Goal: Task Accomplishment & Management: Complete application form

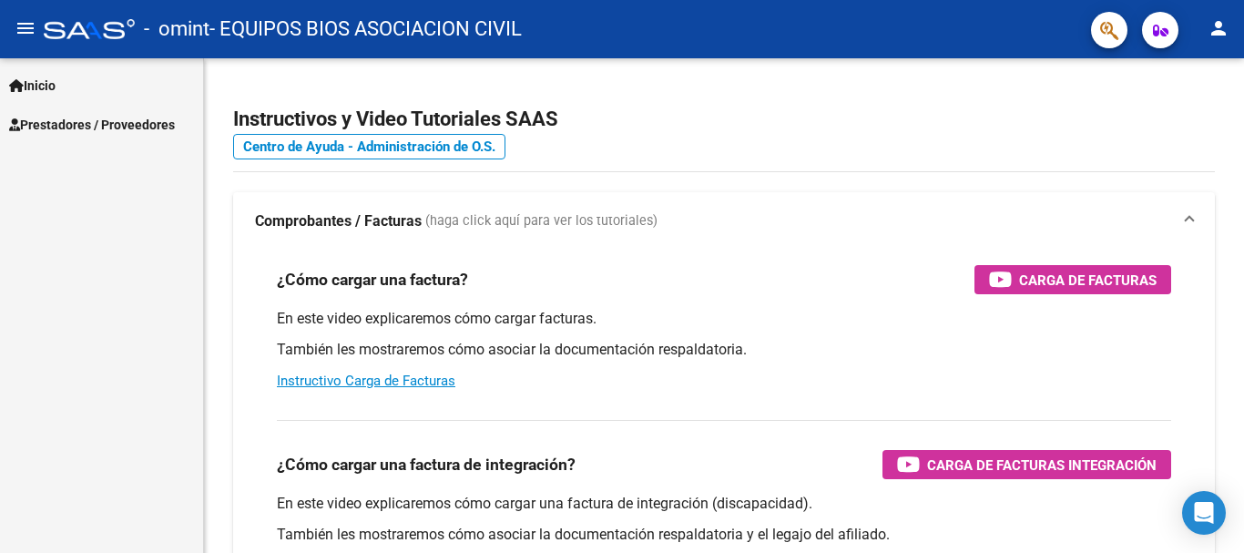
click at [97, 128] on span "Prestadores / Proveedores" at bounding box center [92, 125] width 166 height 20
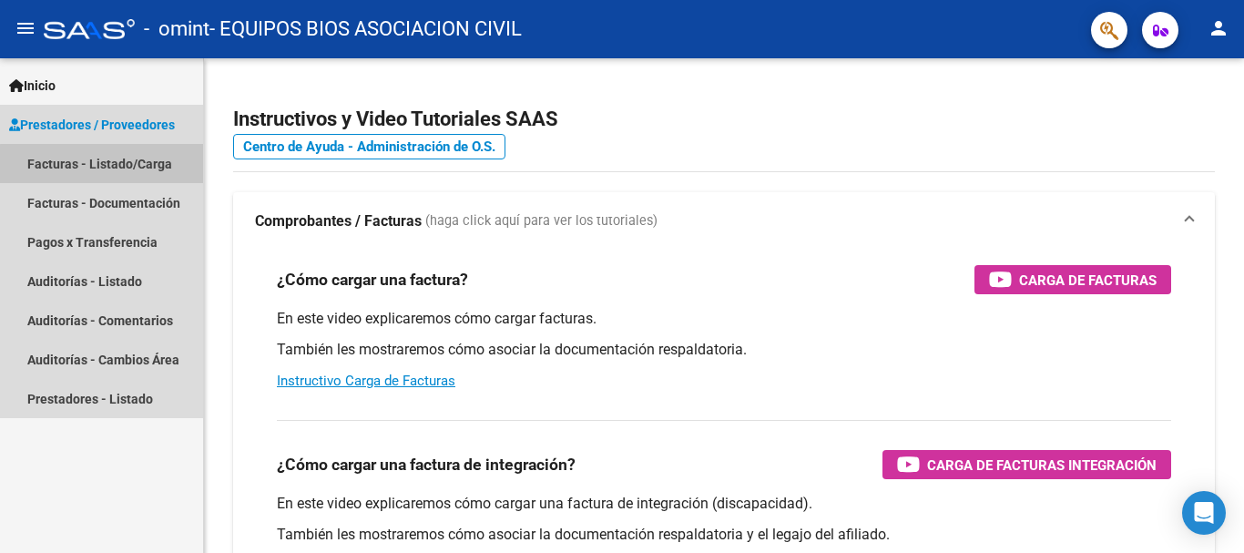
click at [106, 164] on link "Facturas - Listado/Carga" at bounding box center [101, 163] width 203 height 39
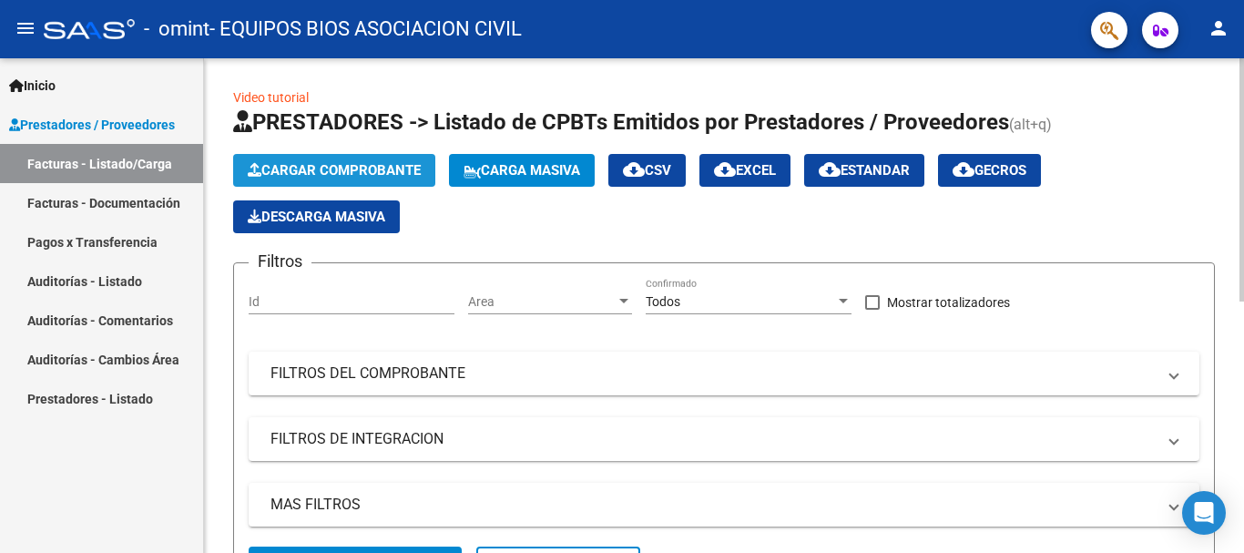
click at [351, 163] on span "Cargar Comprobante" at bounding box center [334, 170] width 173 height 16
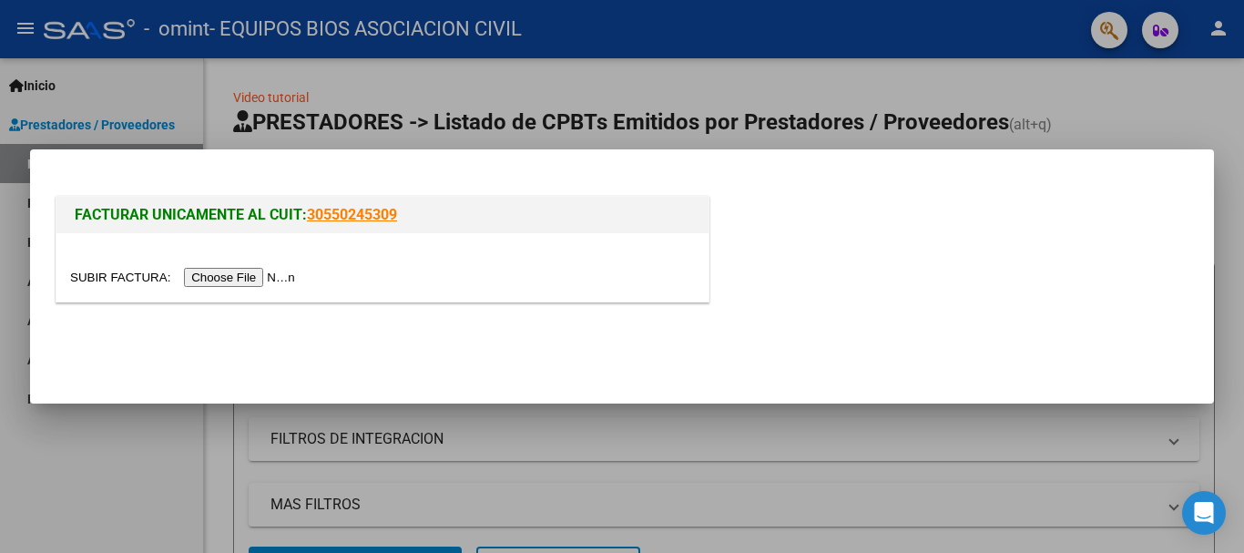
click at [96, 275] on input "file" at bounding box center [185, 277] width 230 height 19
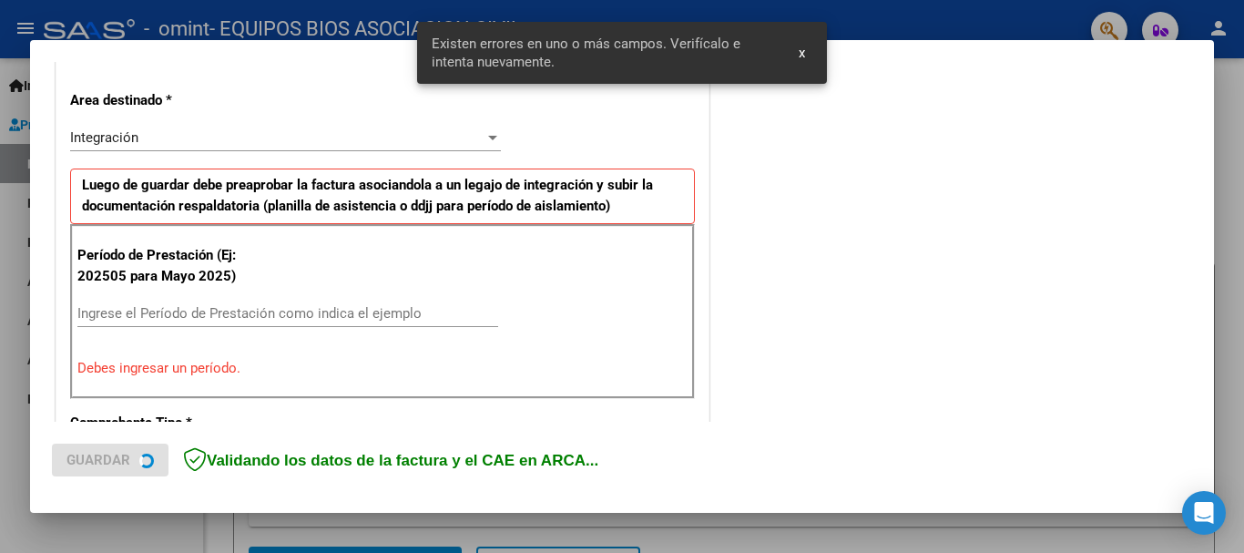
scroll to position [403, 0]
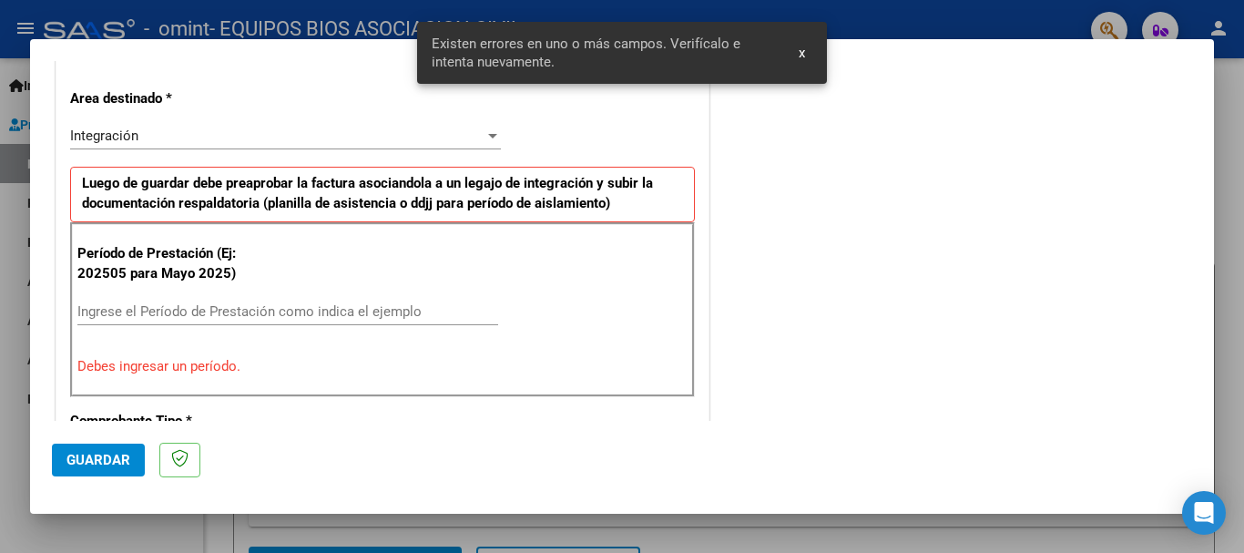
click at [385, 310] on input "Ingrese el Período de Prestación como indica el ejemplo" at bounding box center [287, 311] width 421 height 16
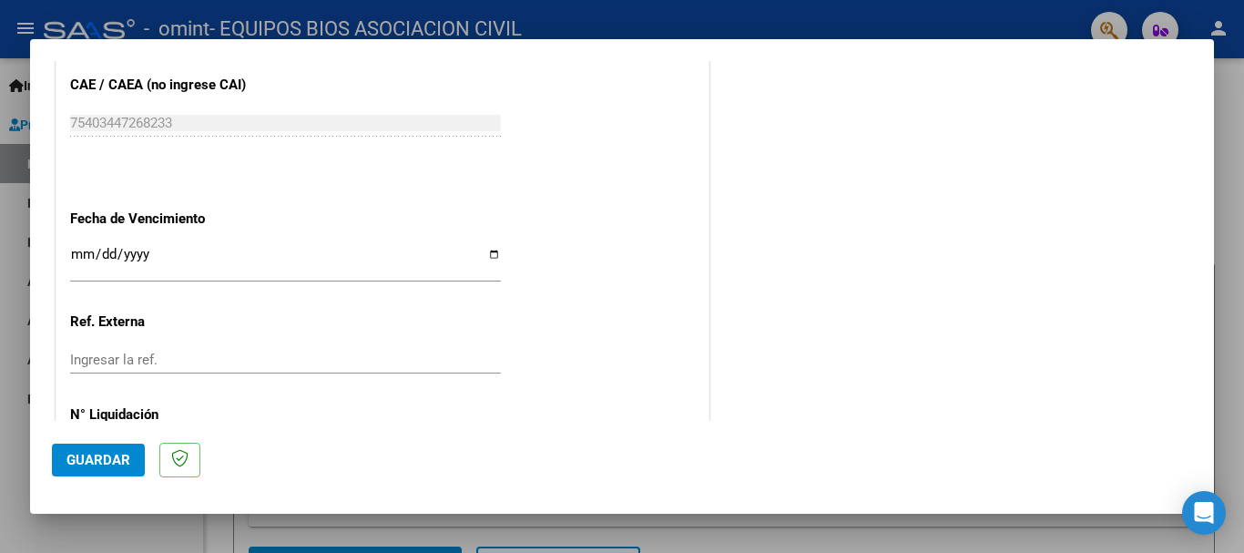
scroll to position [1189, 0]
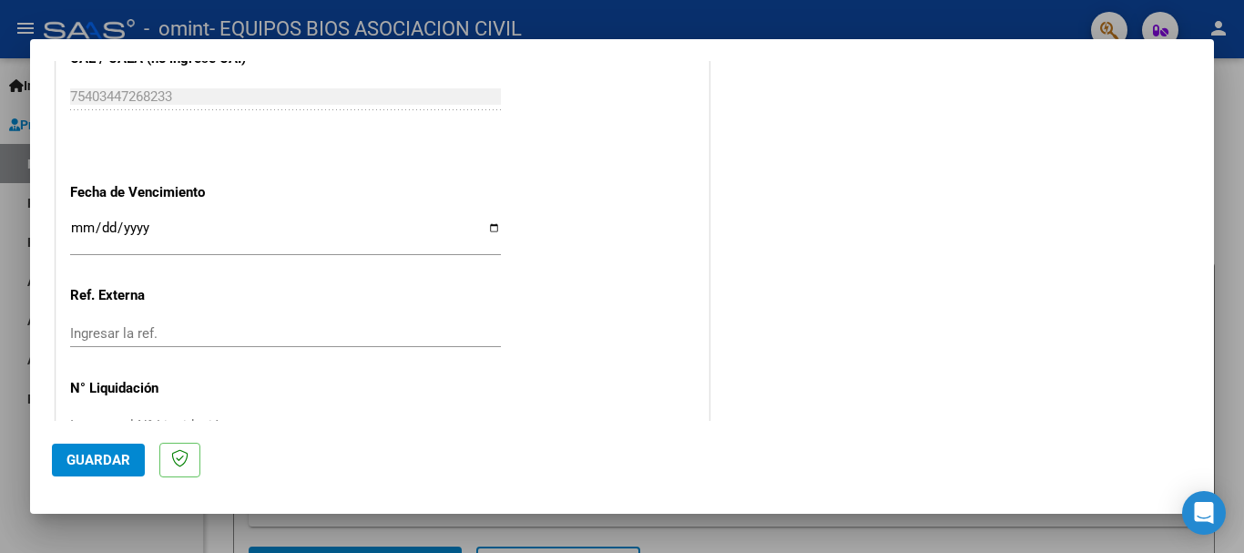
type input "202509"
click at [490, 220] on input "Ingresar la fecha" at bounding box center [285, 234] width 431 height 29
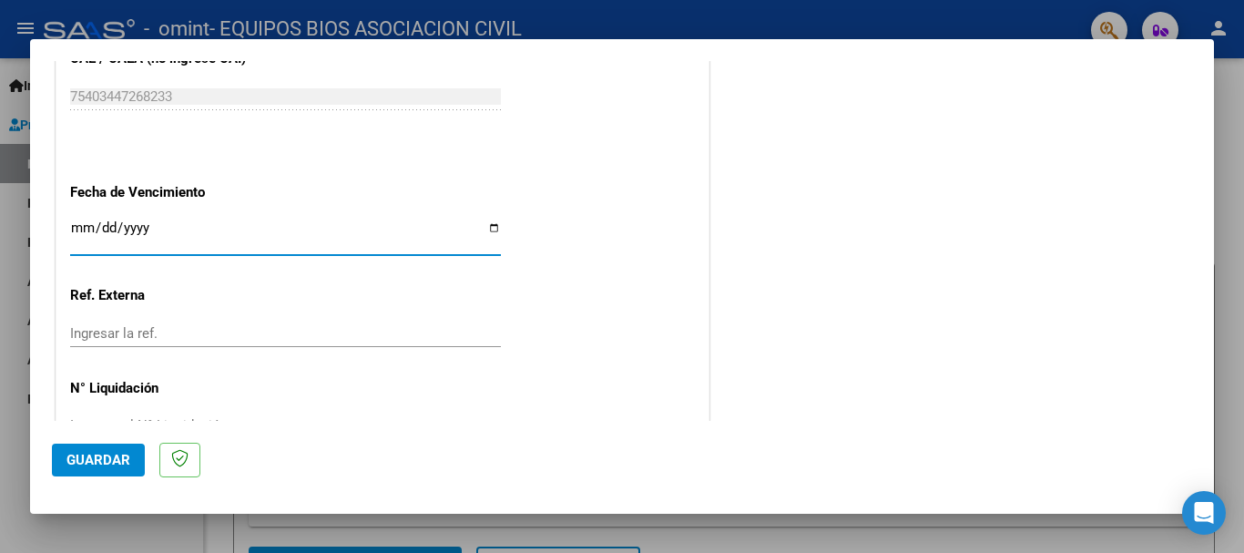
type input "[DATE]"
click at [62, 461] on button "Guardar" at bounding box center [98, 460] width 93 height 33
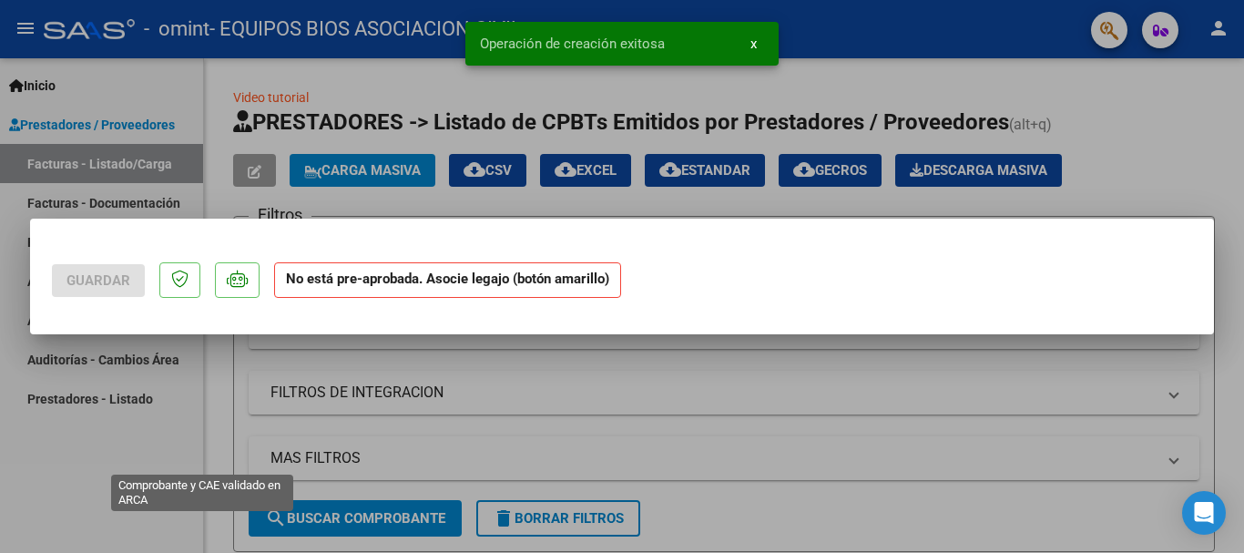
scroll to position [0, 0]
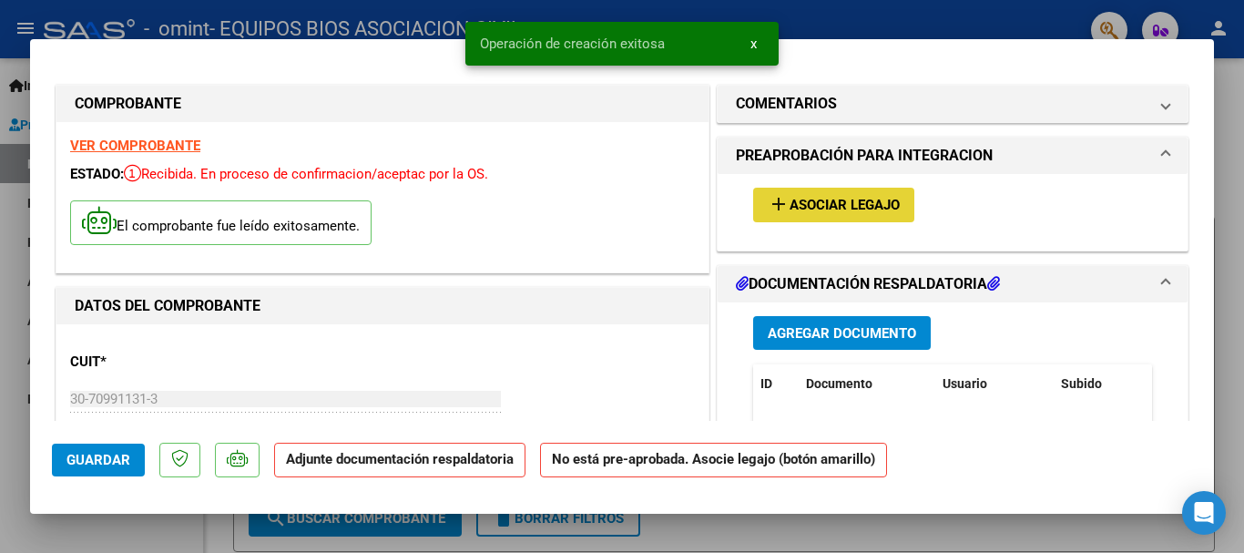
drag, startPoint x: 778, startPoint y: 204, endPoint x: 791, endPoint y: 204, distance: 13.7
click at [791, 204] on span "add Asociar Legajo" at bounding box center [834, 204] width 132 height 16
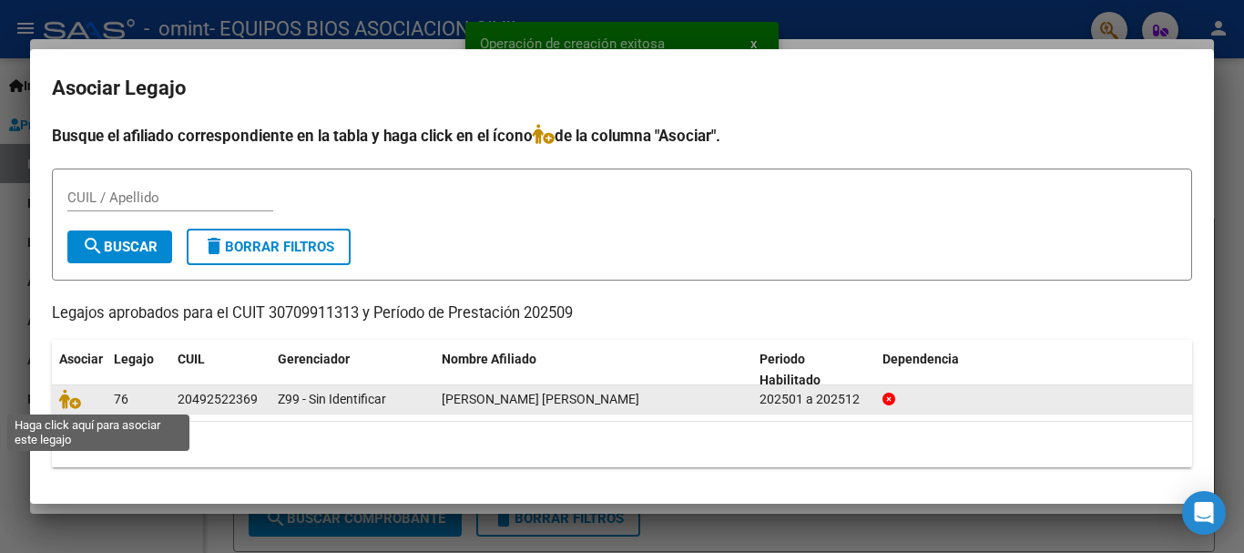
drag, startPoint x: 66, startPoint y: 403, endPoint x: 87, endPoint y: 403, distance: 20.0
click at [67, 403] on icon at bounding box center [70, 399] width 22 height 20
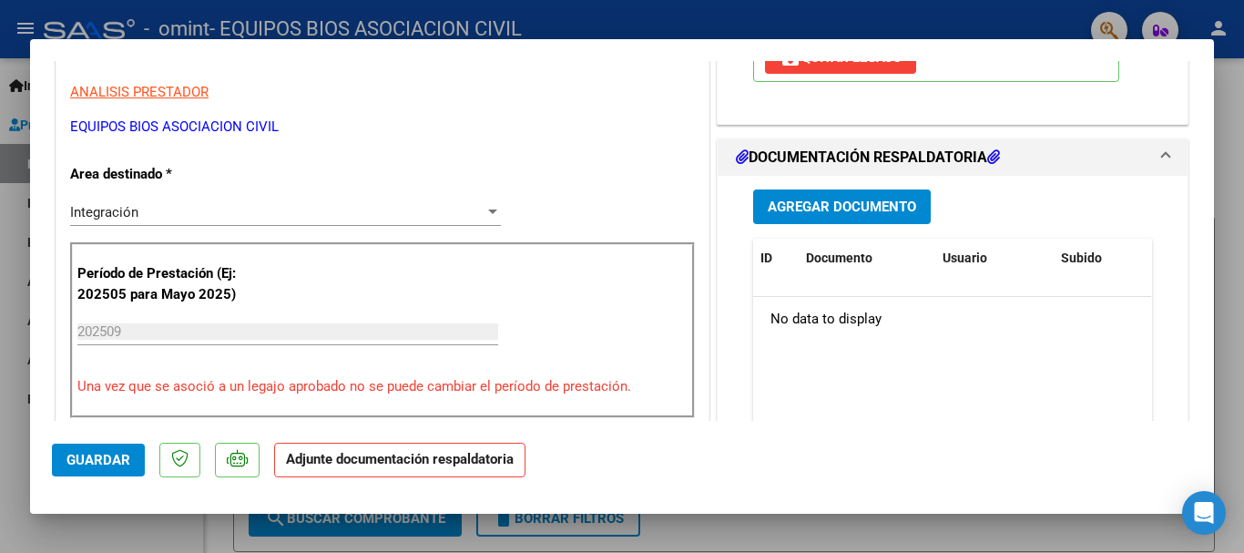
scroll to position [393, 0]
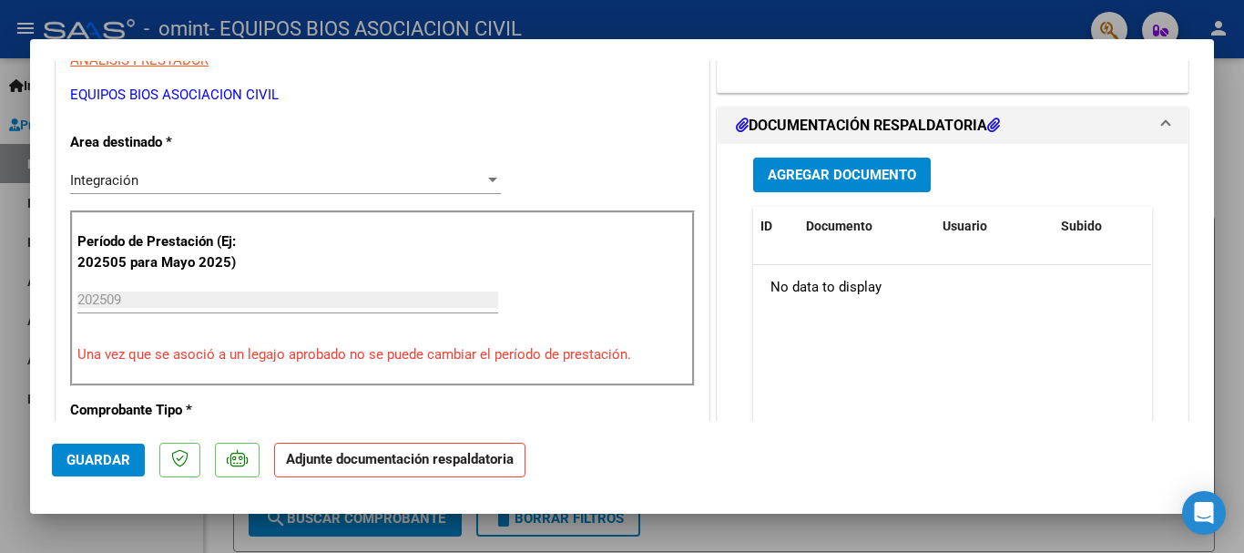
click at [862, 173] on span "Agregar Documento" at bounding box center [842, 176] width 148 height 16
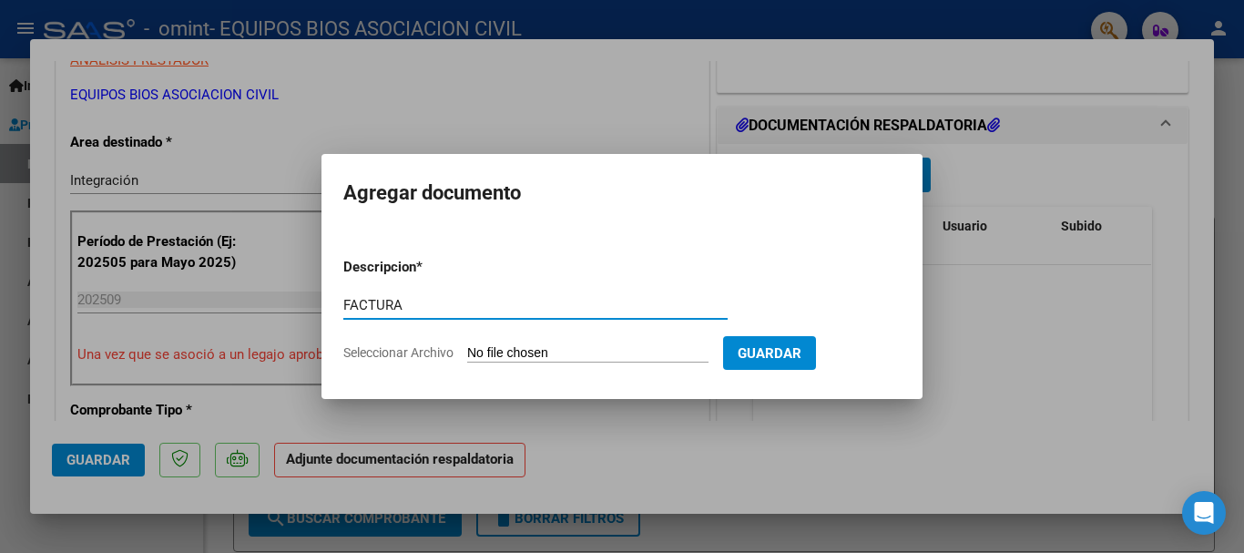
type input "FACTURA"
click at [523, 352] on input "Seleccionar Archivo" at bounding box center [587, 353] width 241 height 17
type input "C:\fakepath\FACT CET SET.pdf"
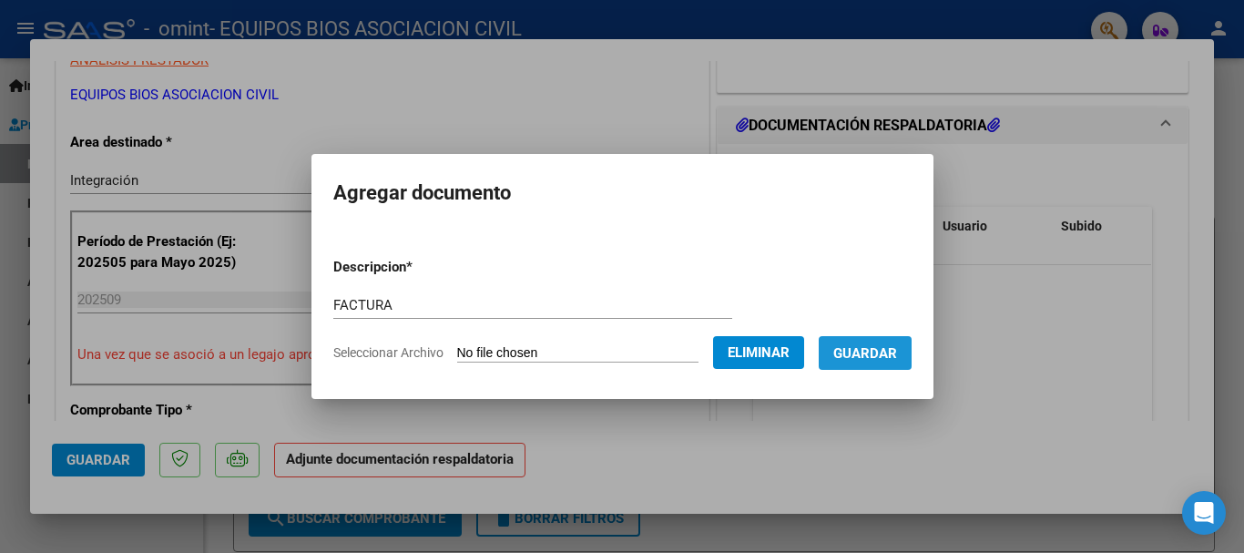
click at [864, 349] on span "Guardar" at bounding box center [865, 353] width 64 height 16
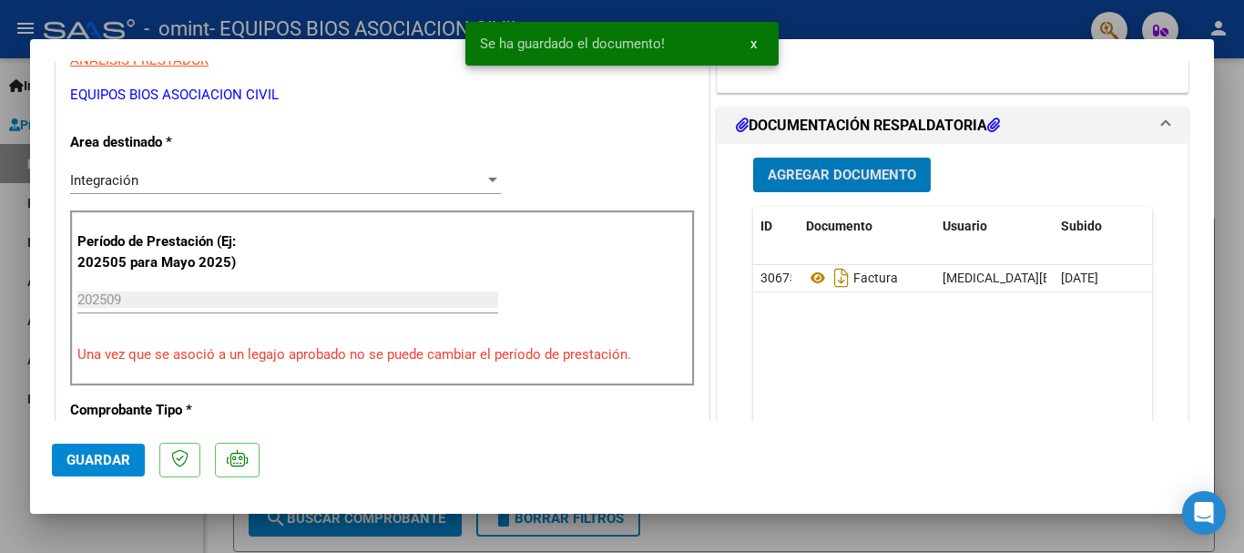
click at [854, 175] on span "Agregar Documento" at bounding box center [842, 176] width 148 height 16
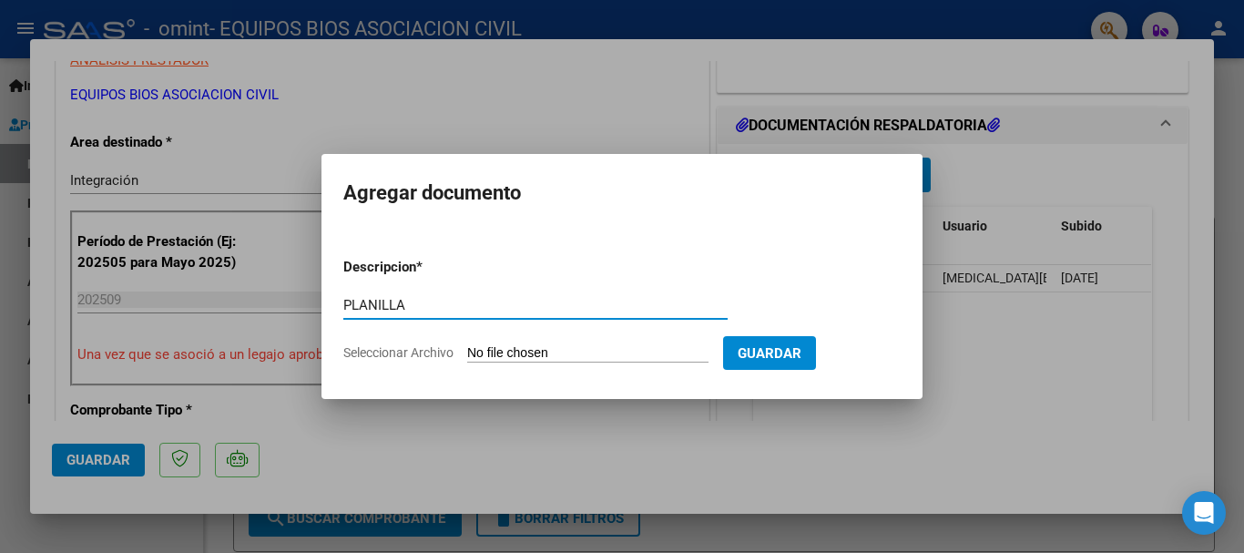
type input "PLANILLA"
click at [524, 350] on input "Seleccionar Archivo" at bounding box center [587, 353] width 241 height 17
type input "C:\fakepath\CET SET 25.pdf"
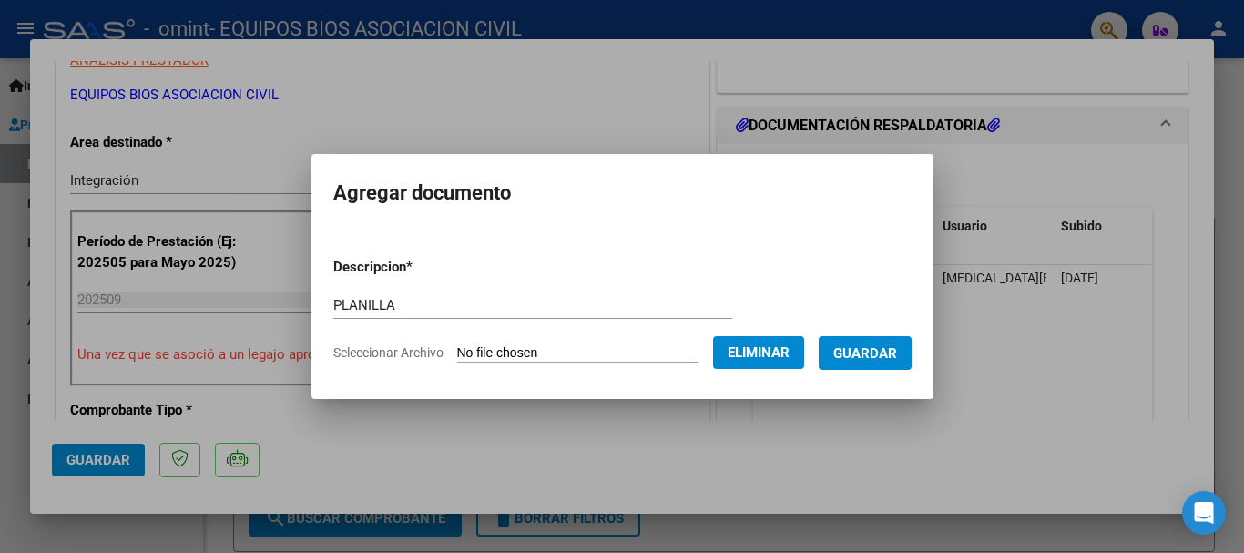
click at [853, 354] on span "Guardar" at bounding box center [865, 353] width 64 height 16
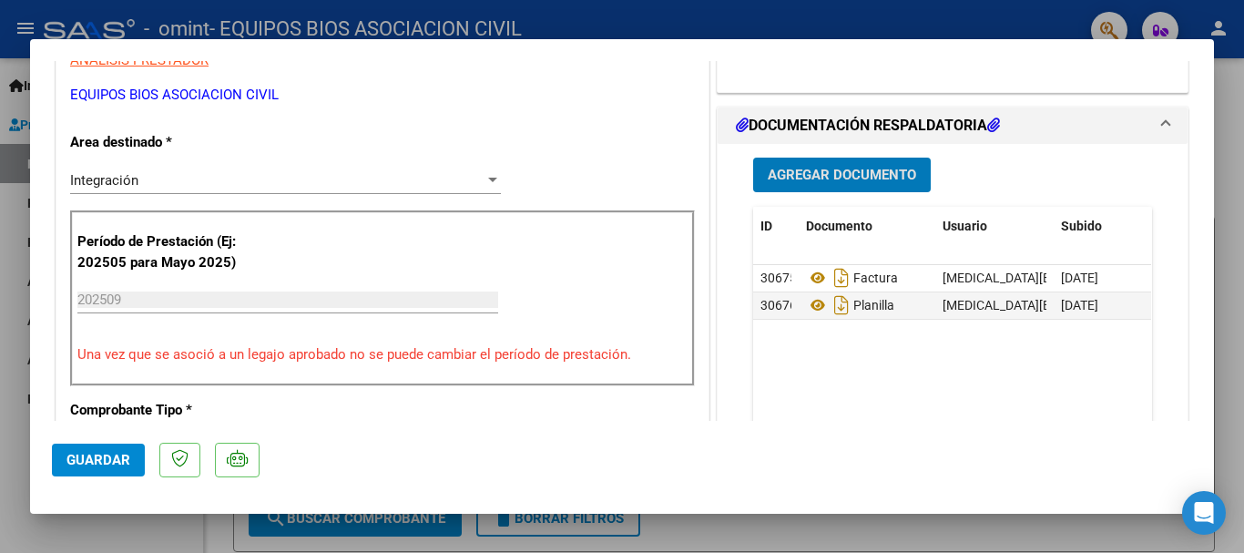
click at [82, 453] on span "Guardar" at bounding box center [98, 460] width 64 height 16
click at [1230, 291] on div at bounding box center [622, 276] width 1244 height 553
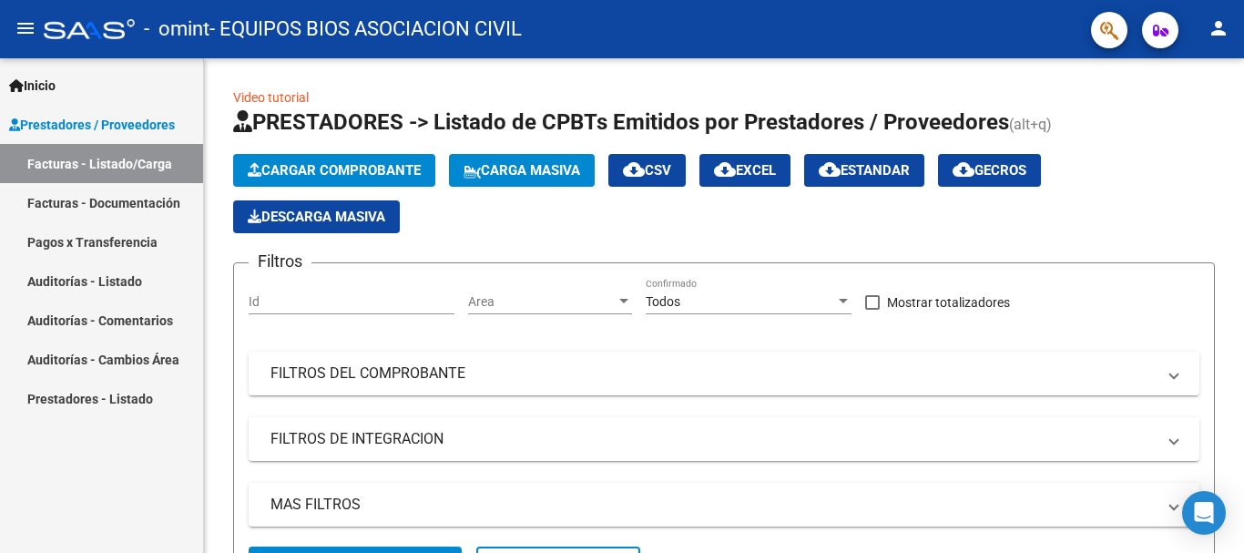
scroll to position [372, 0]
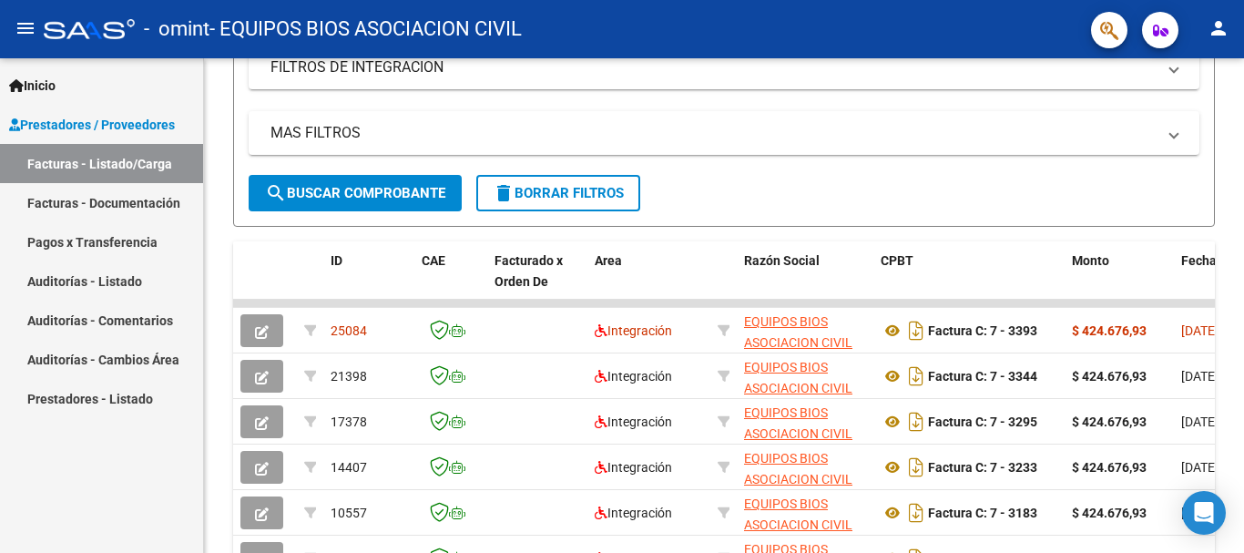
click at [1224, 25] on mat-icon "person" at bounding box center [1219, 28] width 22 height 22
click at [1184, 118] on button "exit_to_app Salir" at bounding box center [1181, 120] width 111 height 44
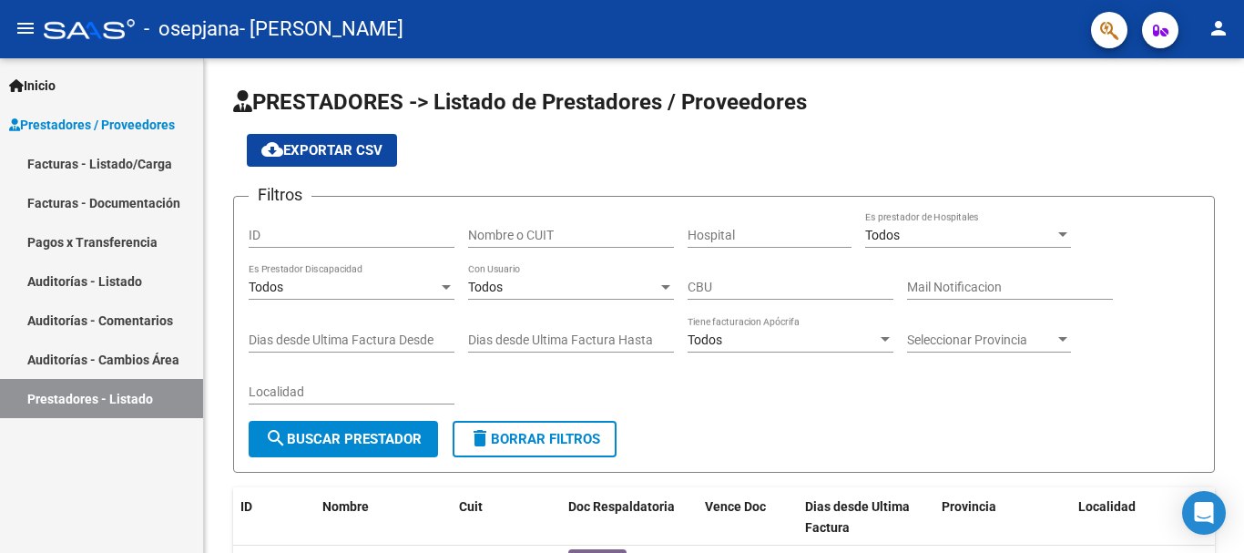
click at [112, 168] on link "Facturas - Listado/Carga" at bounding box center [101, 163] width 203 height 39
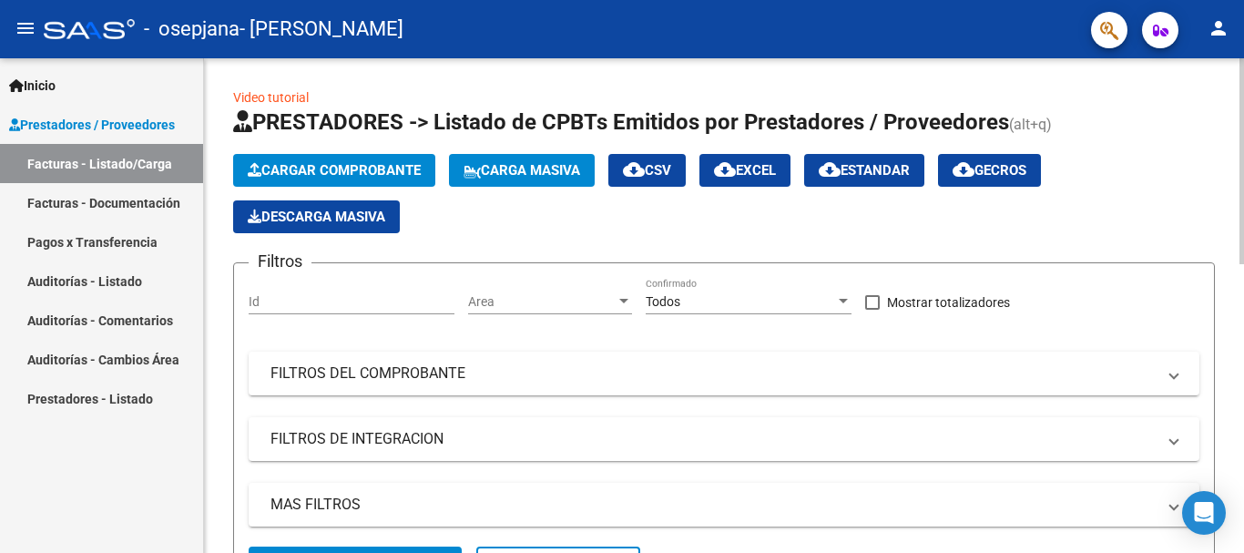
click at [337, 158] on button "Cargar Comprobante" at bounding box center [334, 170] width 202 height 33
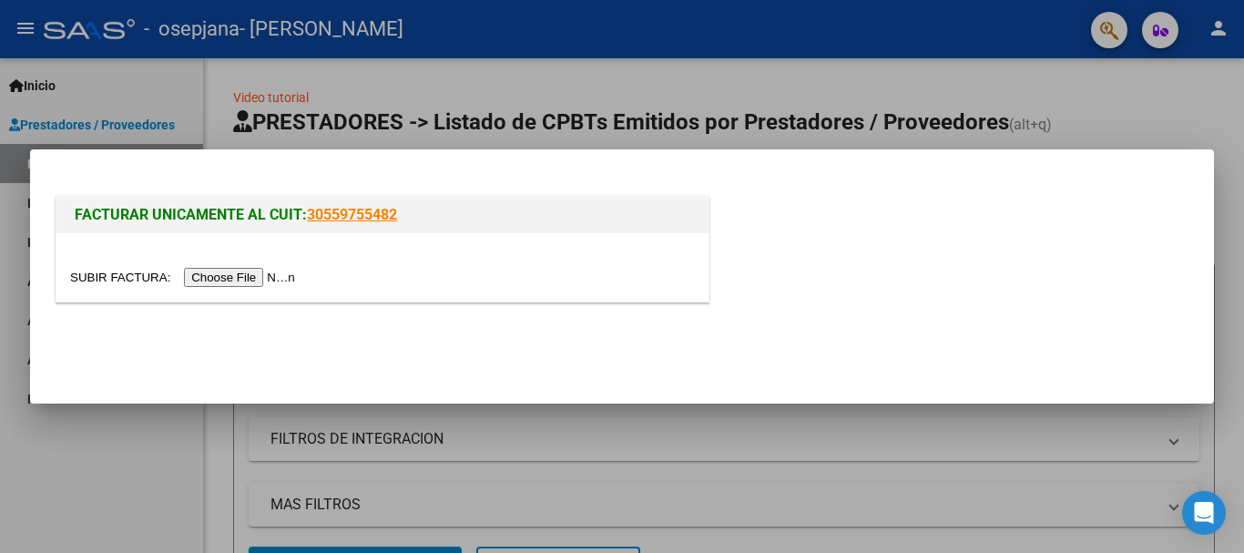
click at [117, 275] on input "file" at bounding box center [185, 277] width 230 height 19
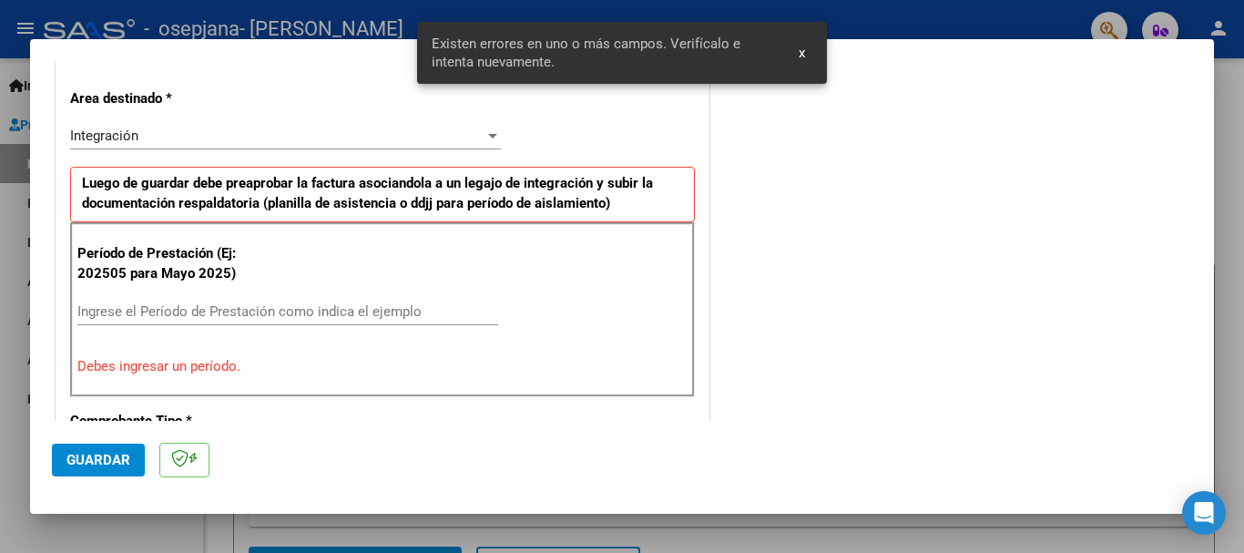
click at [376, 298] on div "Ingrese el Período de Prestación como indica el ejemplo" at bounding box center [287, 311] width 421 height 27
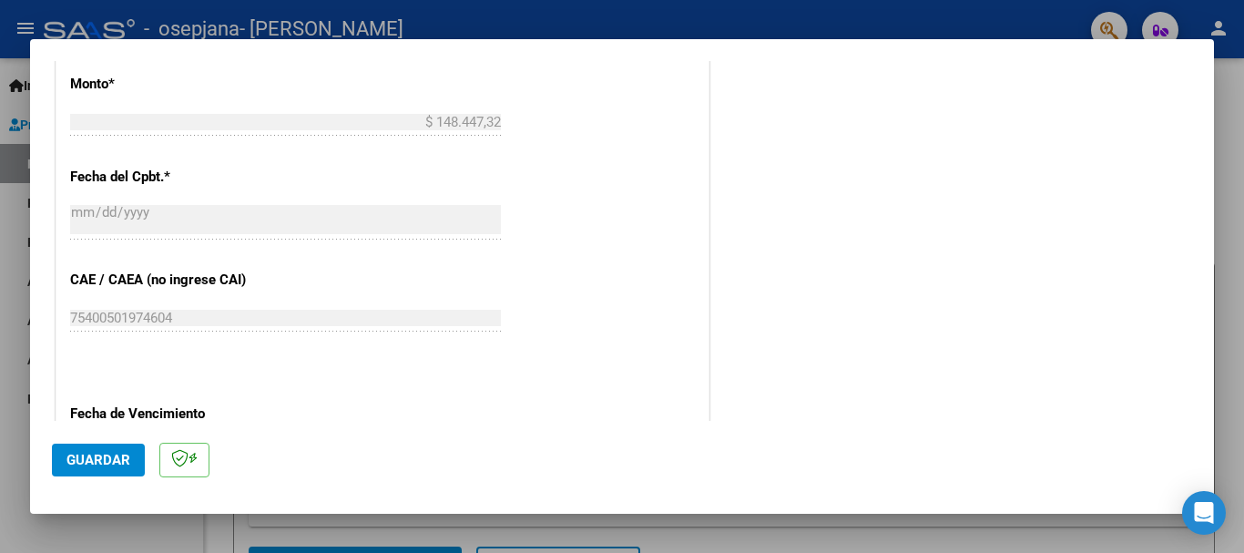
scroll to position [1026, 0]
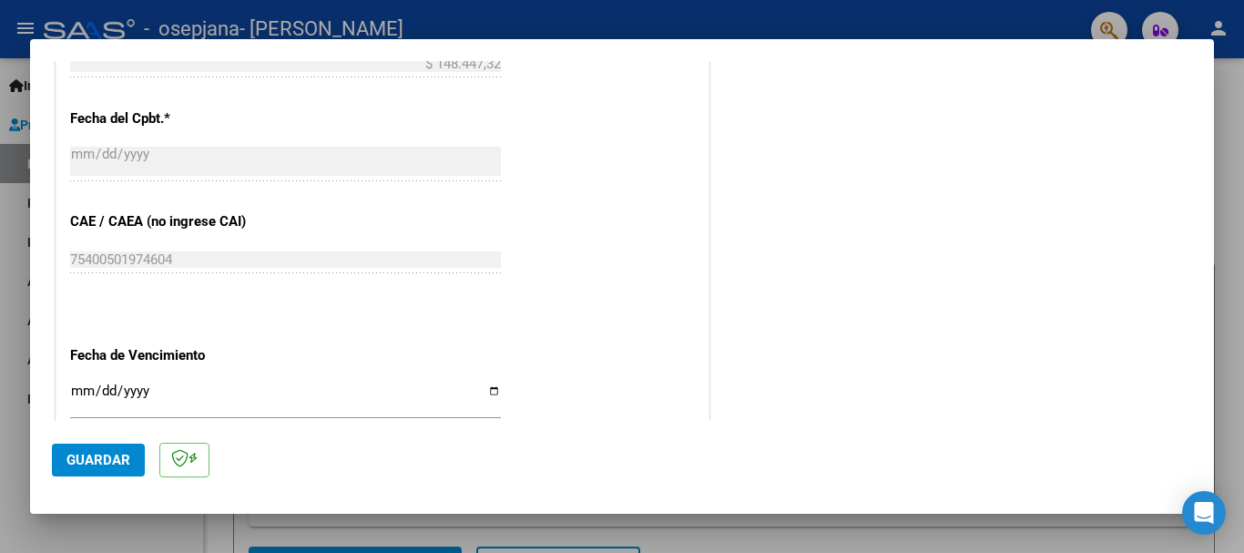
type input "202509"
click at [491, 383] on input "Ingresar la fecha" at bounding box center [285, 397] width 431 height 29
type input "[DATE]"
click at [85, 462] on span "Guardar" at bounding box center [98, 460] width 64 height 16
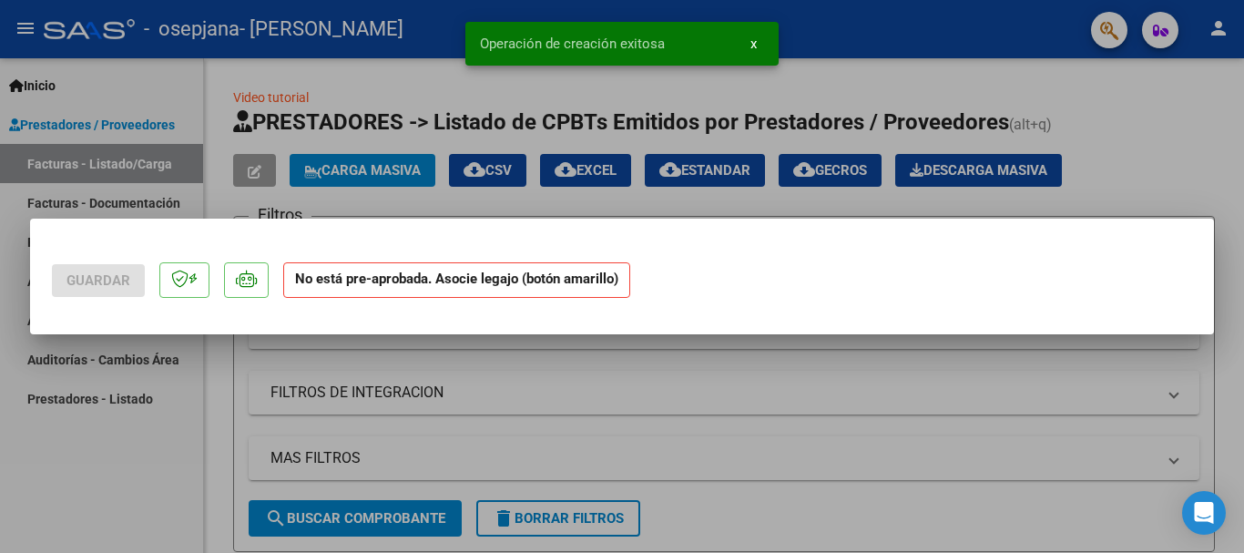
scroll to position [0, 0]
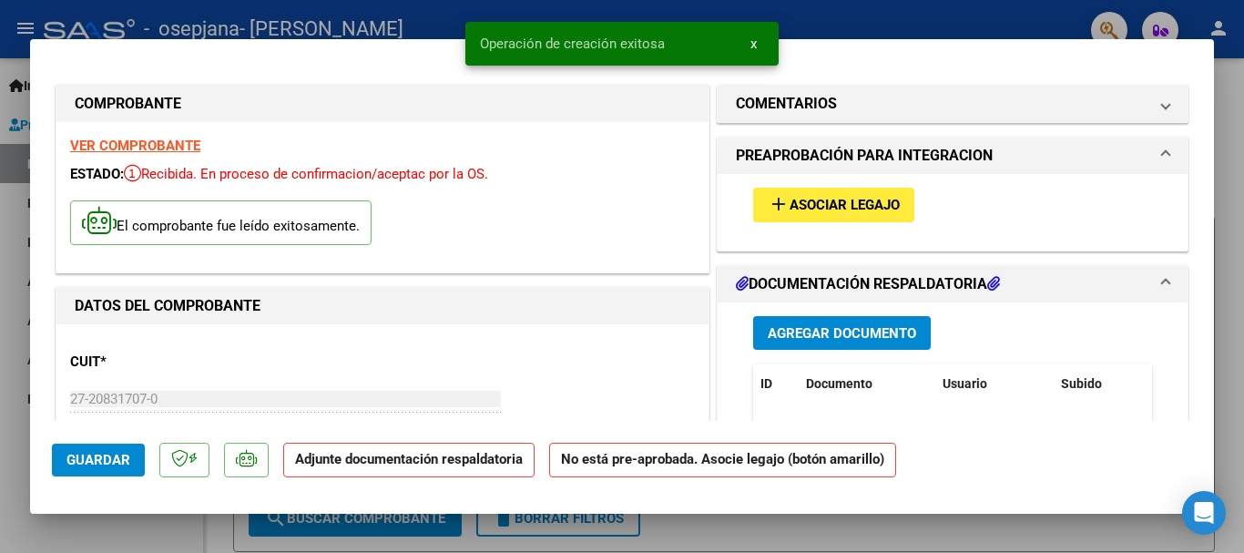
click at [770, 202] on mat-icon "add" at bounding box center [779, 204] width 22 height 22
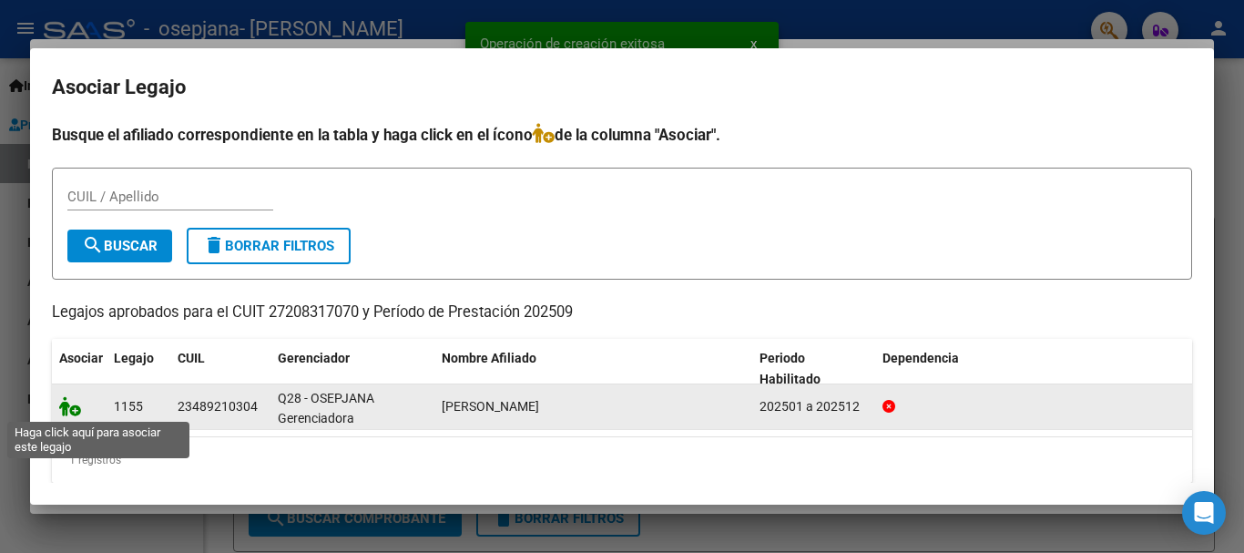
click at [68, 406] on icon at bounding box center [70, 406] width 22 height 20
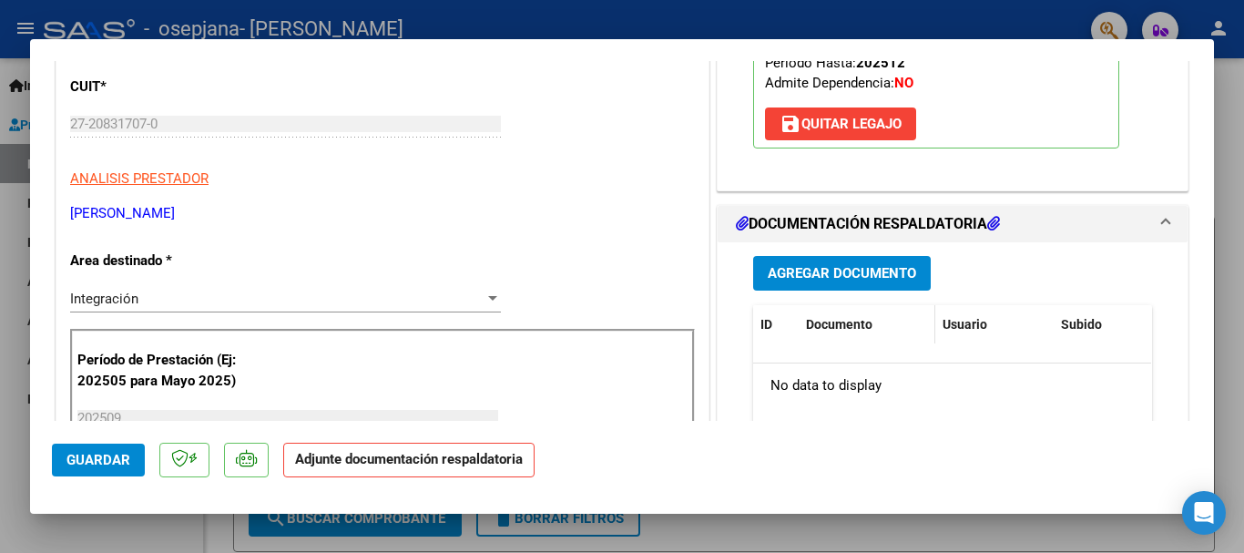
scroll to position [295, 0]
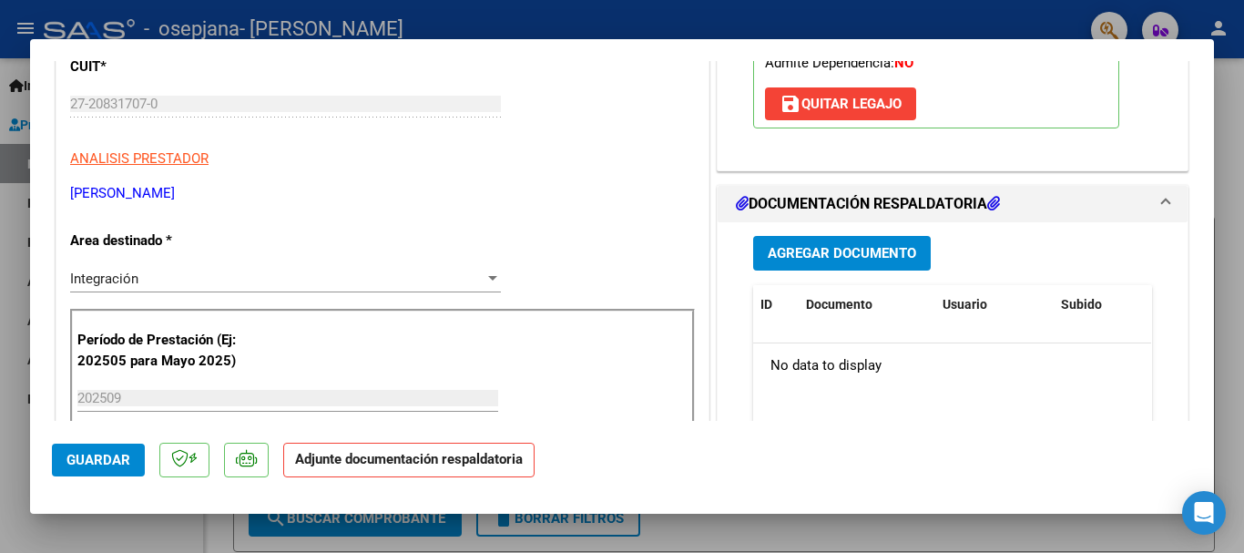
click at [861, 253] on span "Agregar Documento" at bounding box center [842, 254] width 148 height 16
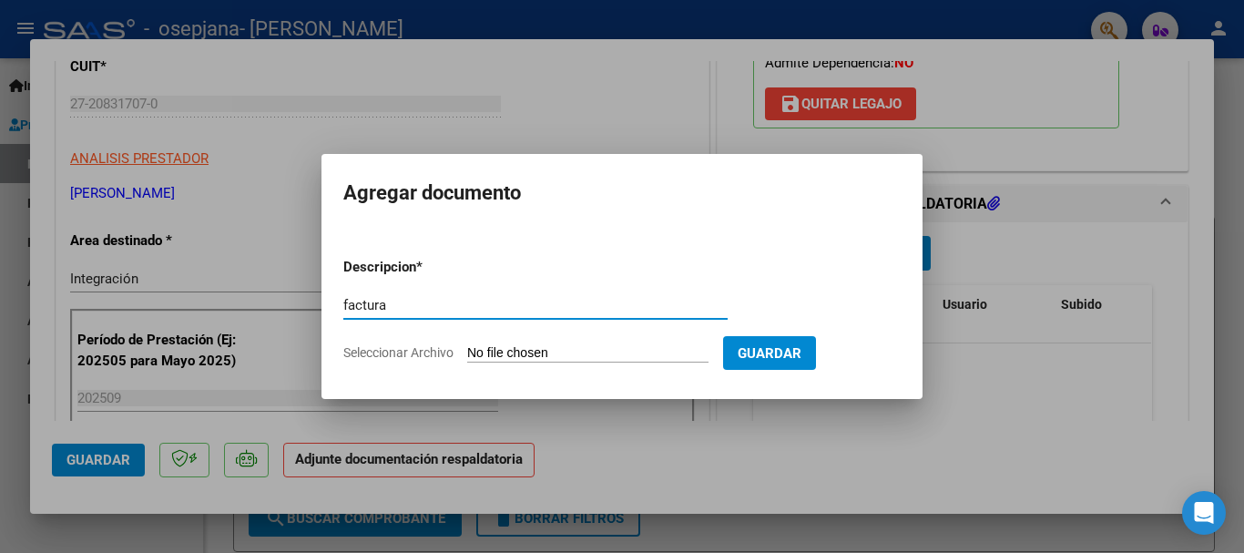
type input "factura"
click at [506, 352] on input "Seleccionar Archivo" at bounding box center [587, 353] width 241 height 17
type input "C:\fakepath\FACT PP SET.pdf"
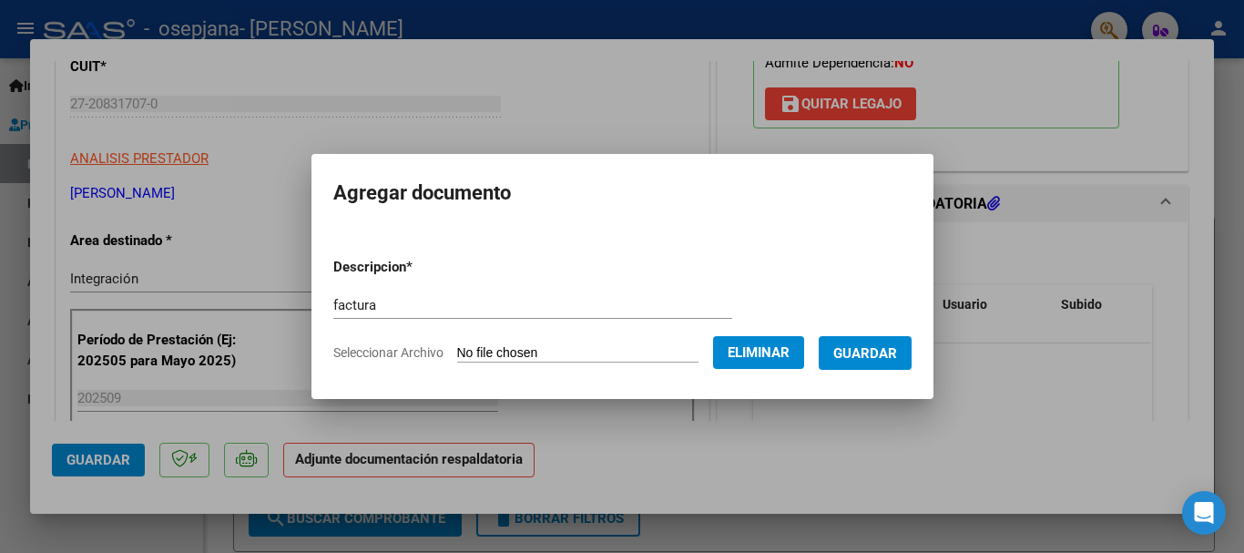
click at [876, 352] on span "Guardar" at bounding box center [865, 353] width 64 height 16
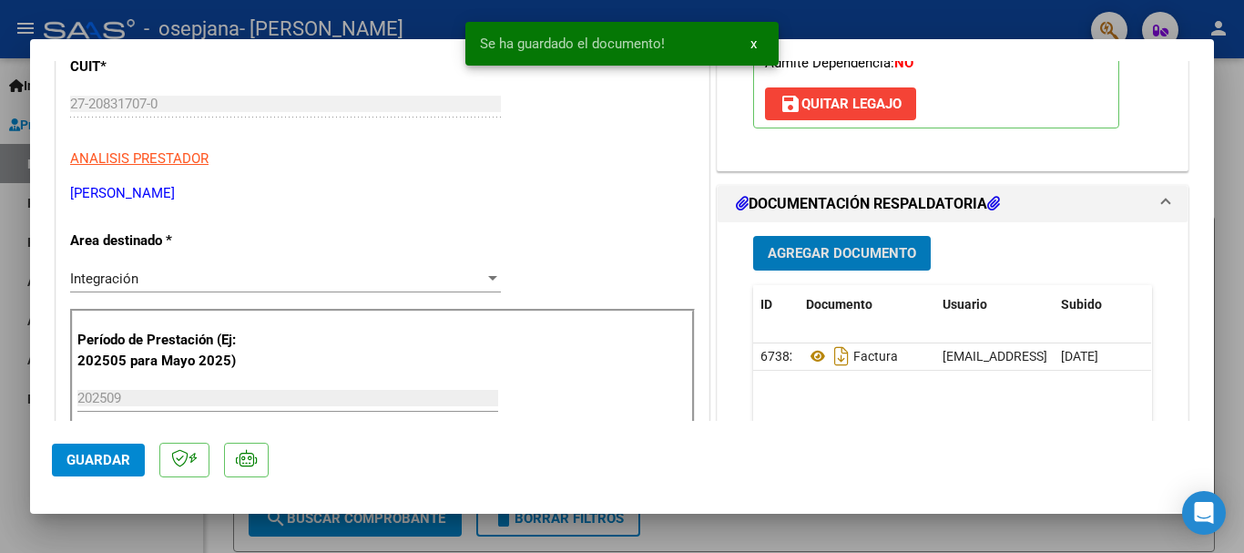
click at [852, 254] on span "Agregar Documento" at bounding box center [842, 254] width 148 height 16
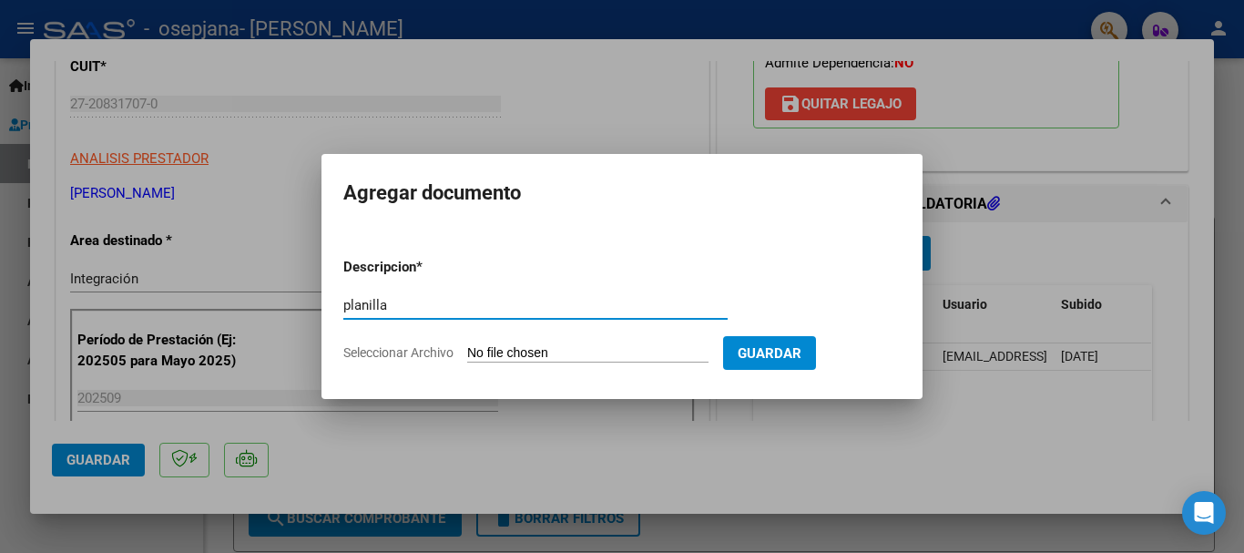
type input "planilla"
click at [510, 355] on input "Seleccionar Archivo" at bounding box center [587, 353] width 241 height 17
type input "C:\fakepath\pp set 25.pdf"
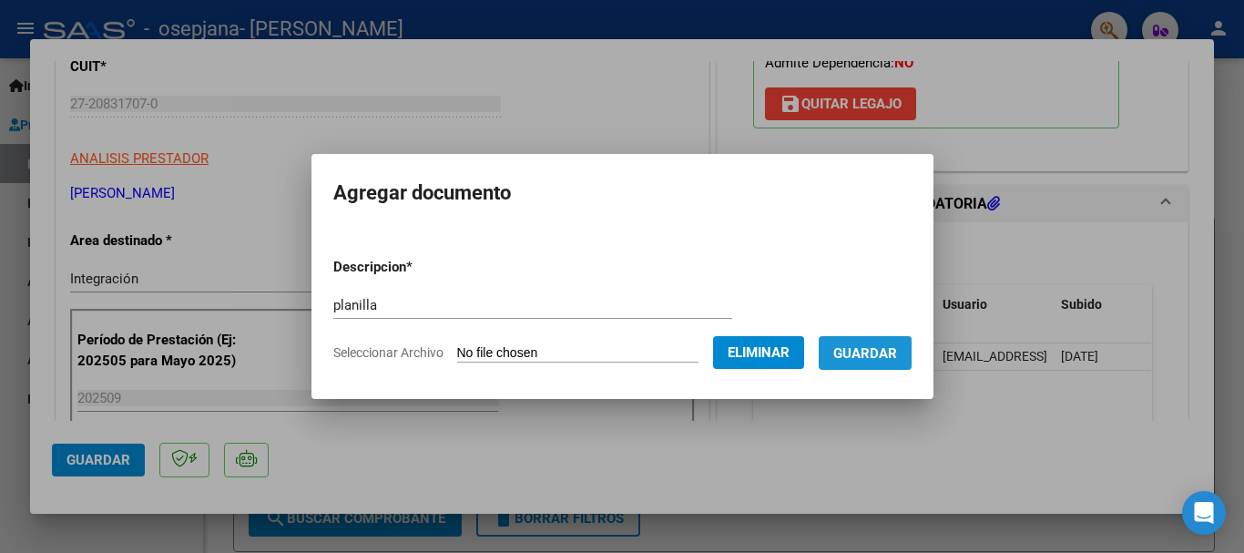
click at [857, 358] on span "Guardar" at bounding box center [865, 353] width 64 height 16
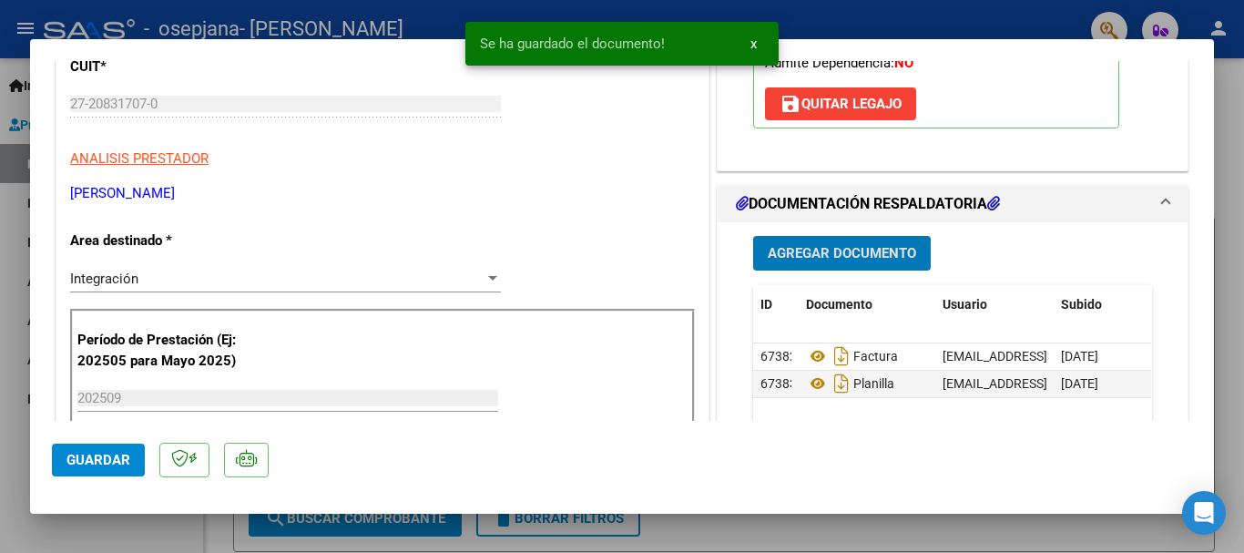
click at [84, 460] on span "Guardar" at bounding box center [98, 460] width 64 height 16
click at [1235, 313] on div at bounding box center [622, 276] width 1244 height 553
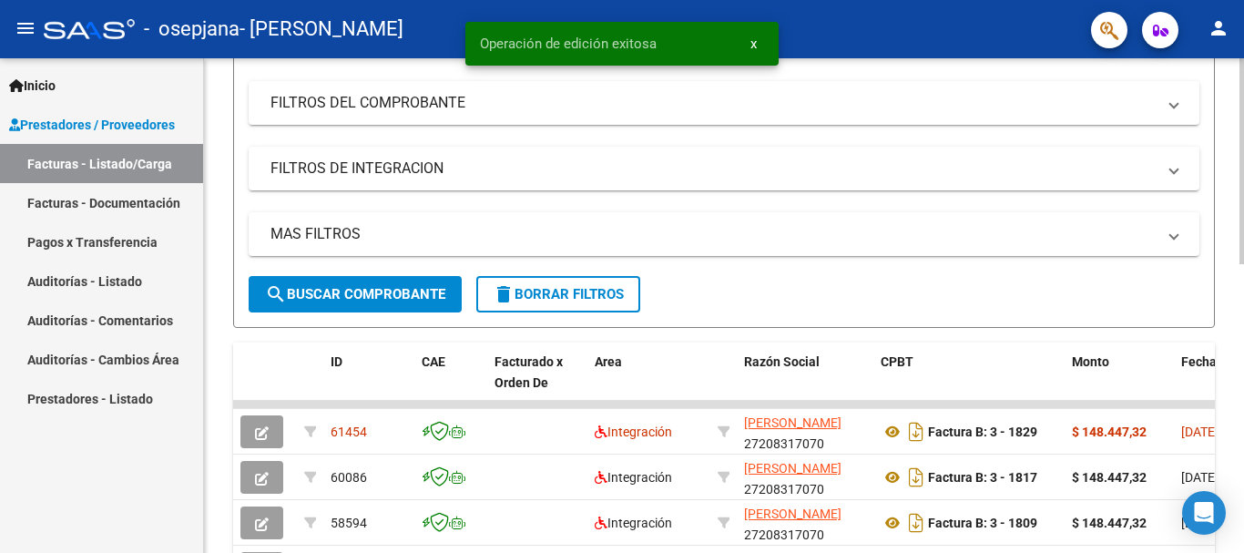
scroll to position [279, 0]
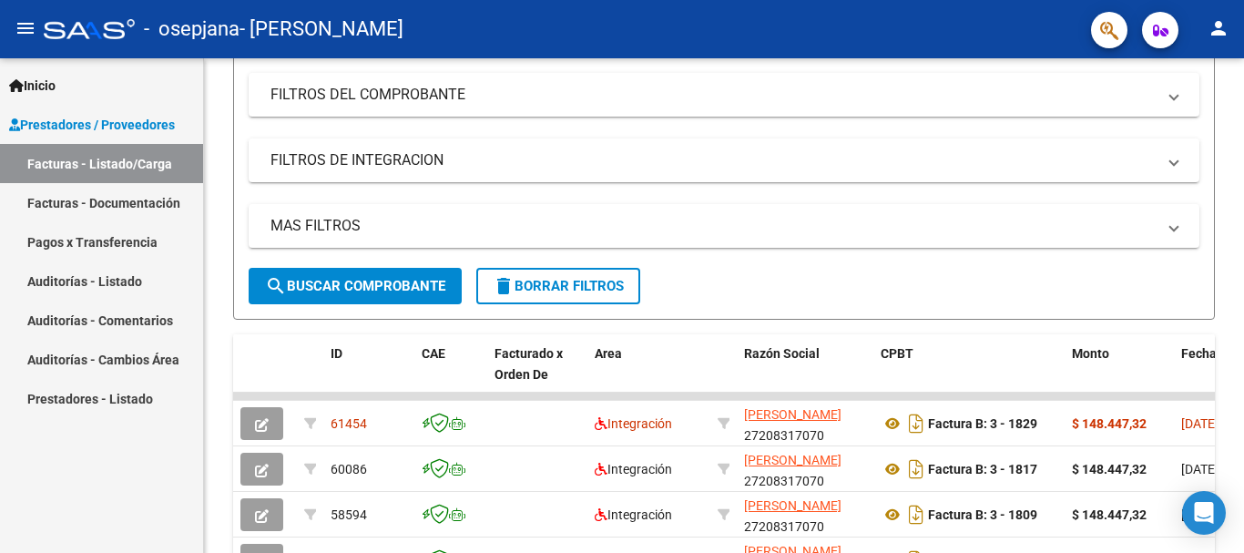
click at [1220, 30] on mat-icon "person" at bounding box center [1219, 28] width 22 height 22
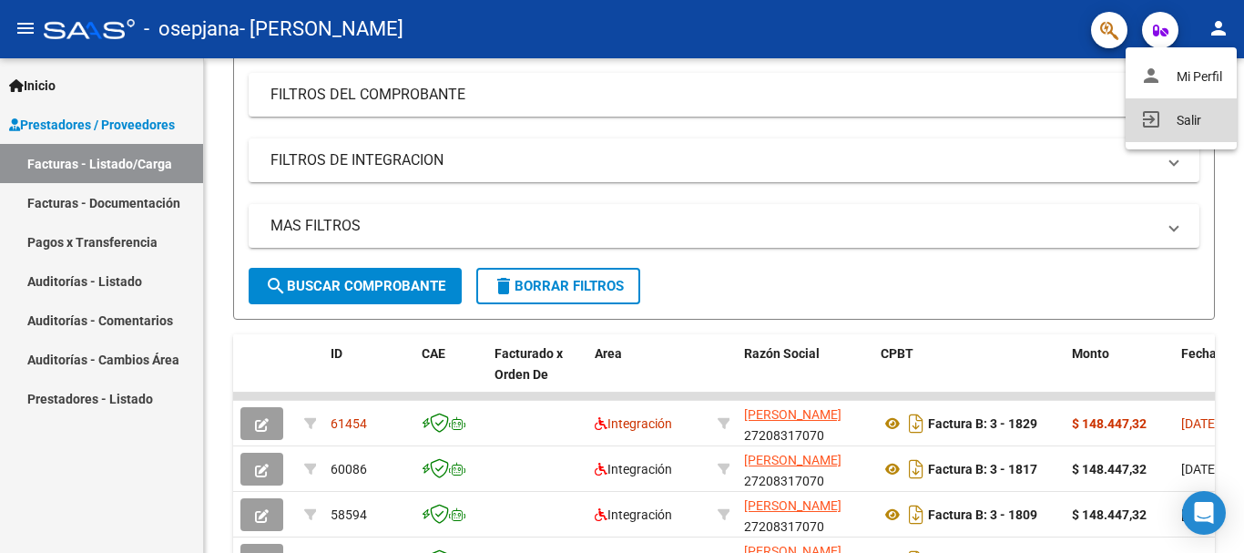
click at [1194, 118] on button "exit_to_app Salir" at bounding box center [1181, 120] width 111 height 44
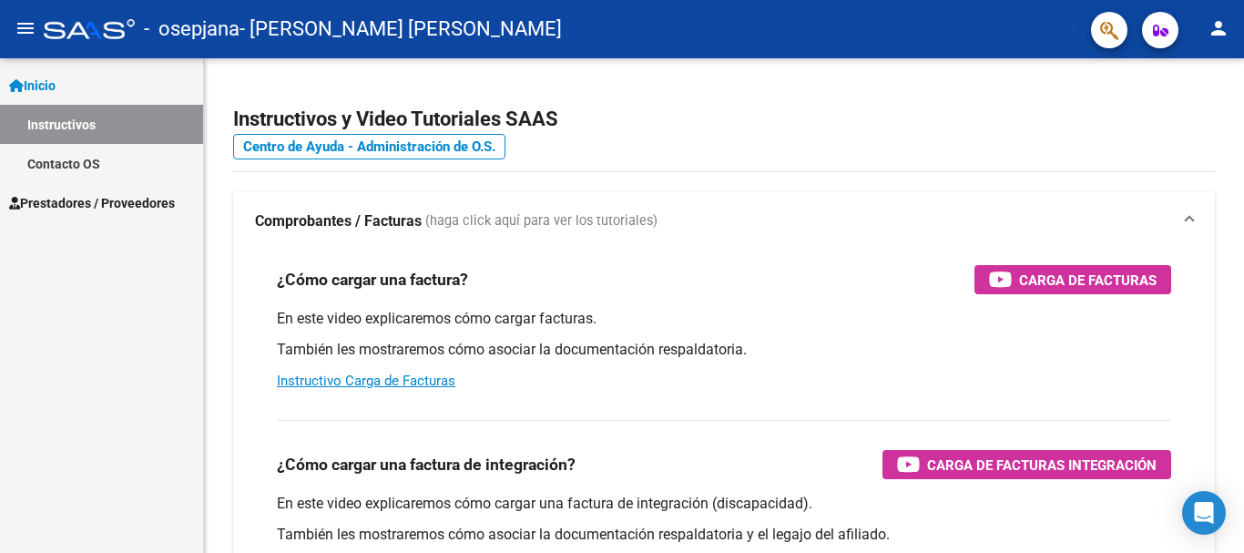
click at [95, 200] on span "Prestadores / Proveedores" at bounding box center [92, 203] width 166 height 20
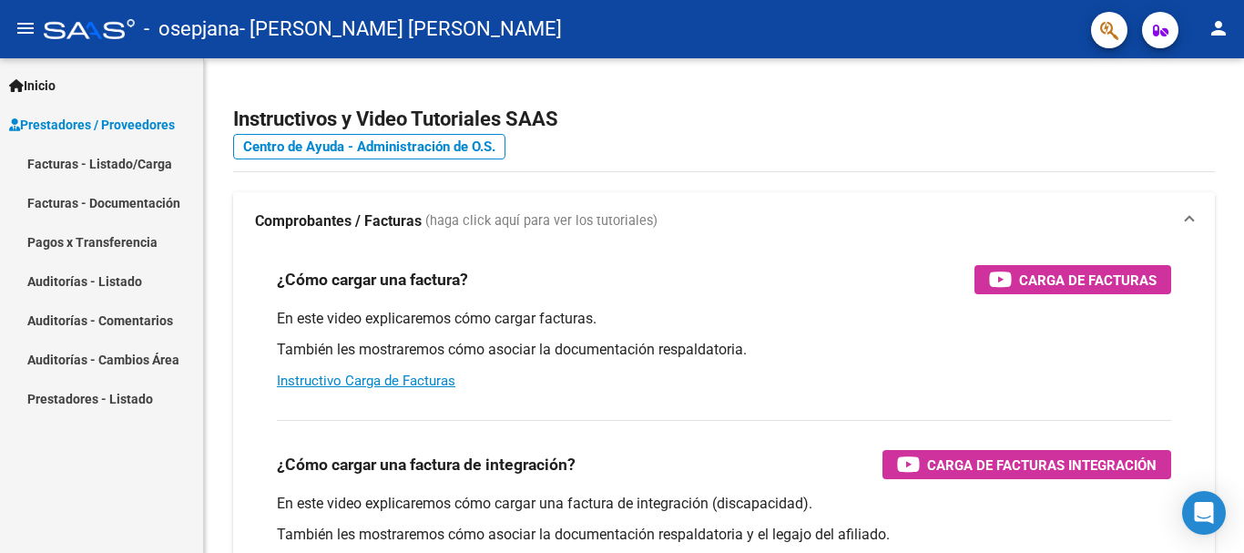
click at [121, 161] on link "Facturas - Listado/Carga" at bounding box center [101, 163] width 203 height 39
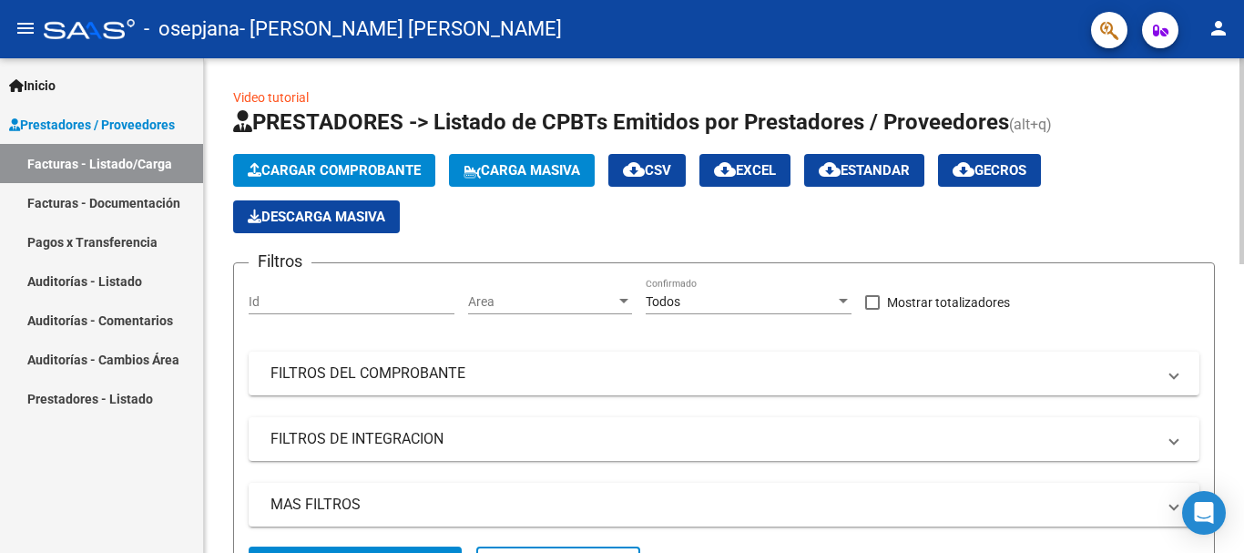
click at [327, 162] on span "Cargar Comprobante" at bounding box center [334, 170] width 173 height 16
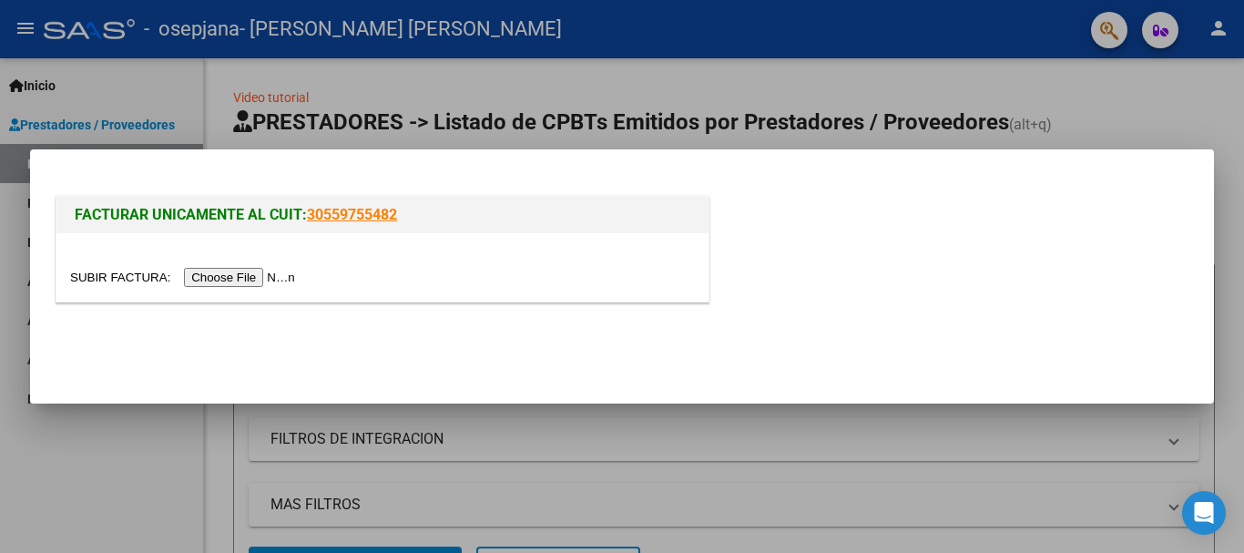
click at [122, 270] on input "file" at bounding box center [185, 277] width 230 height 19
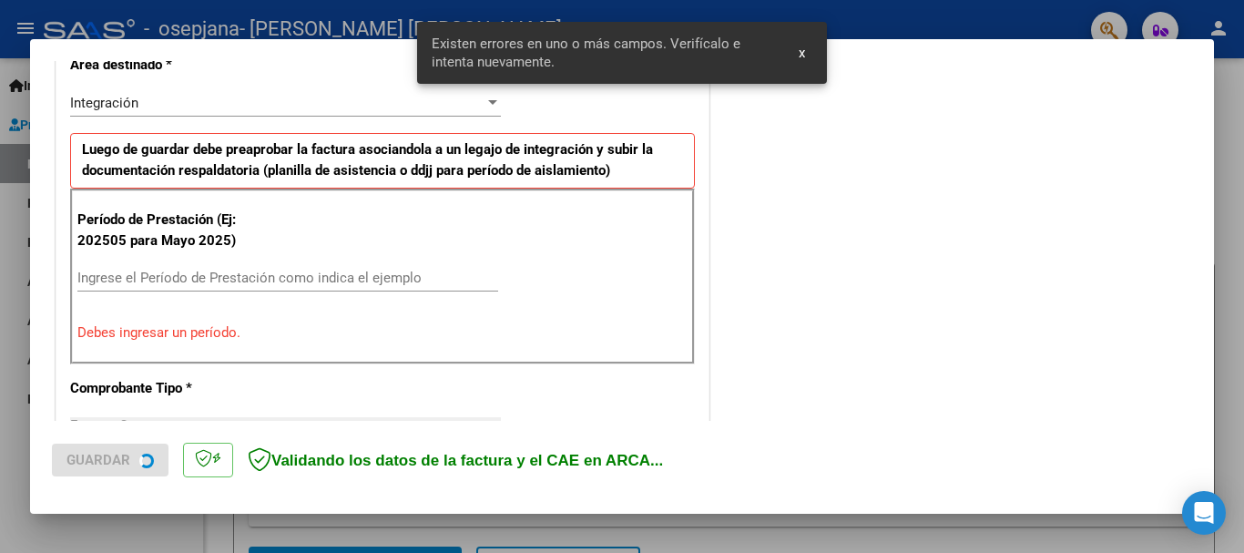
scroll to position [403, 0]
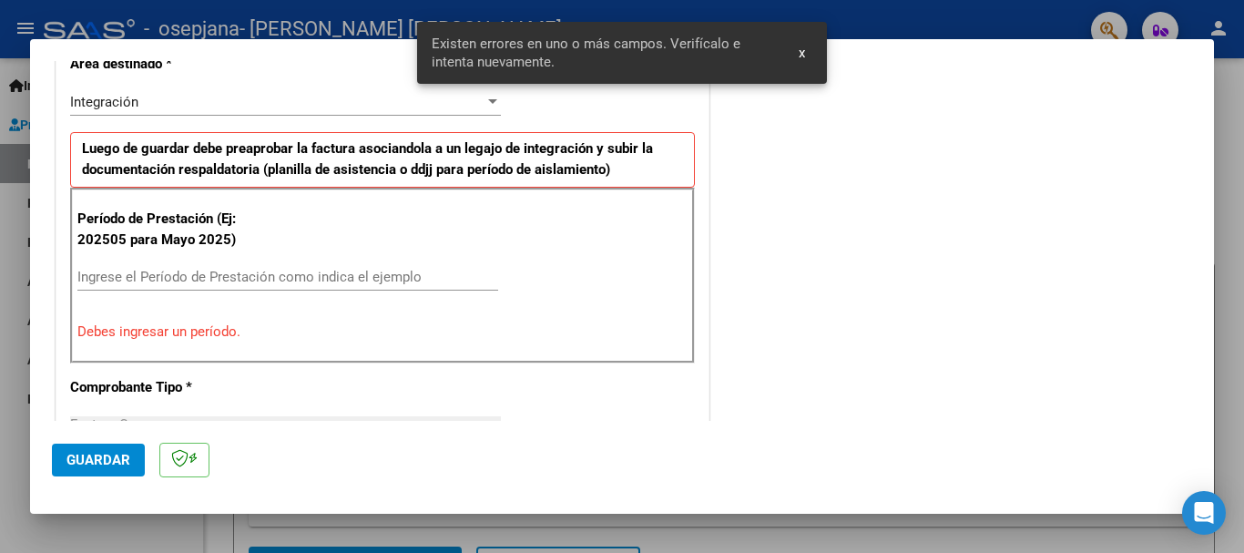
click at [392, 286] on div "Ingrese el Período de Prestación como indica el ejemplo" at bounding box center [287, 276] width 421 height 27
click at [391, 280] on input "Ingrese el Período de Prestación como indica el ejemplo" at bounding box center [287, 278] width 421 height 16
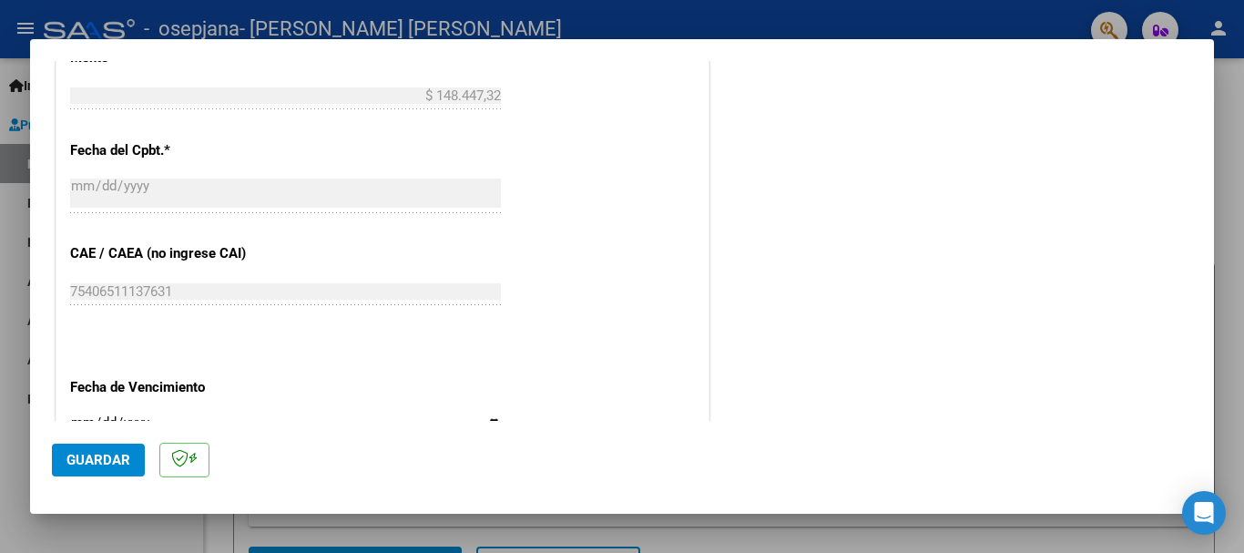
scroll to position [1125, 0]
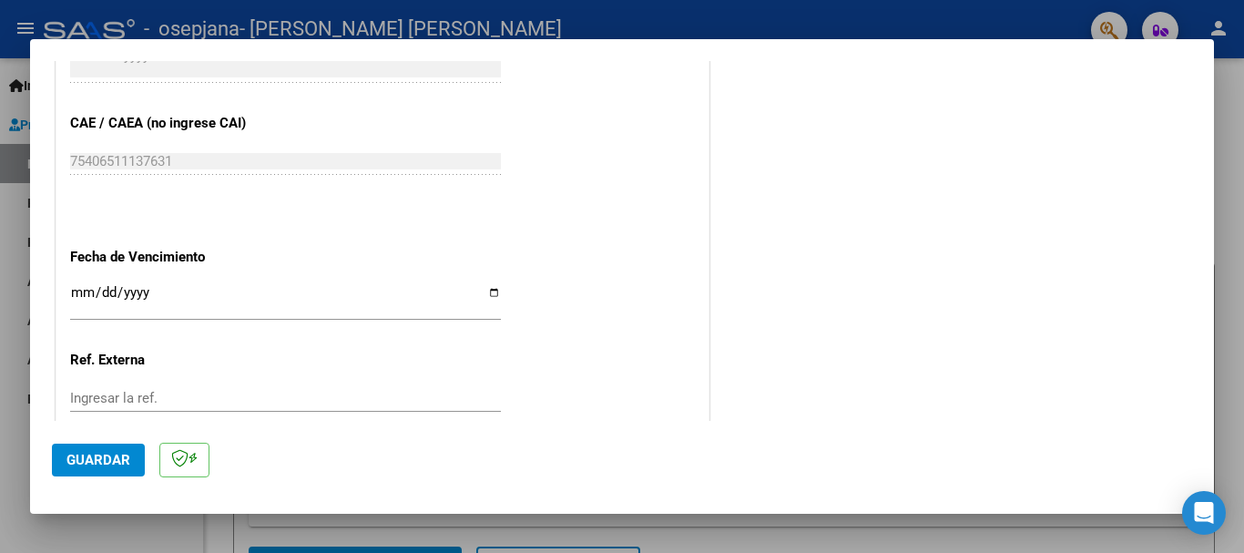
type input "202509"
click at [486, 285] on input "Ingresar la fecha" at bounding box center [285, 299] width 431 height 29
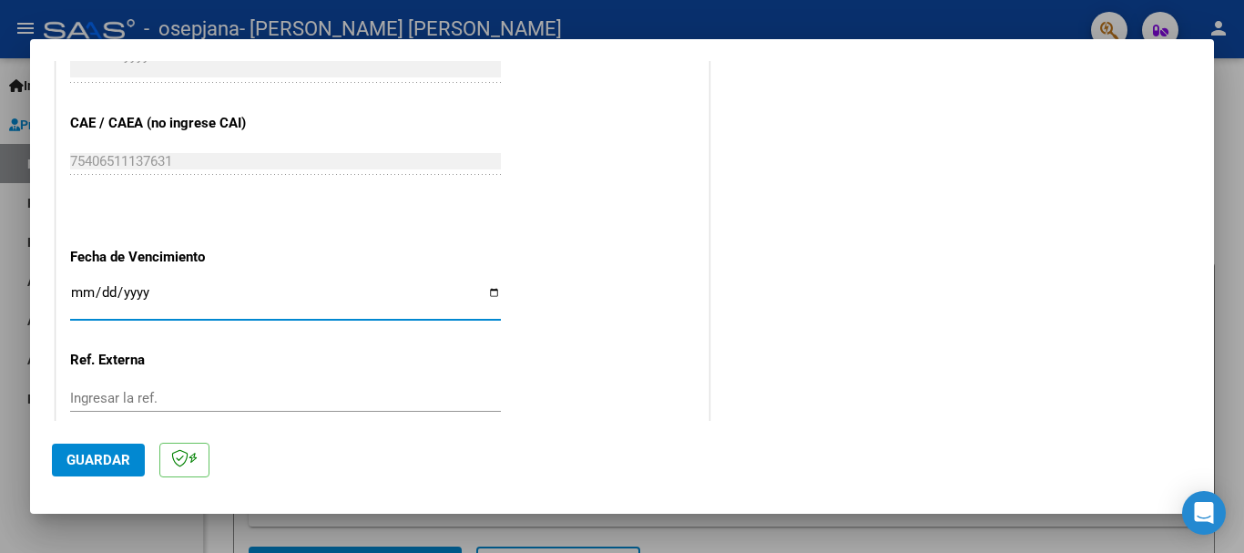
type input "[DATE]"
click at [86, 455] on span "Guardar" at bounding box center [98, 460] width 64 height 16
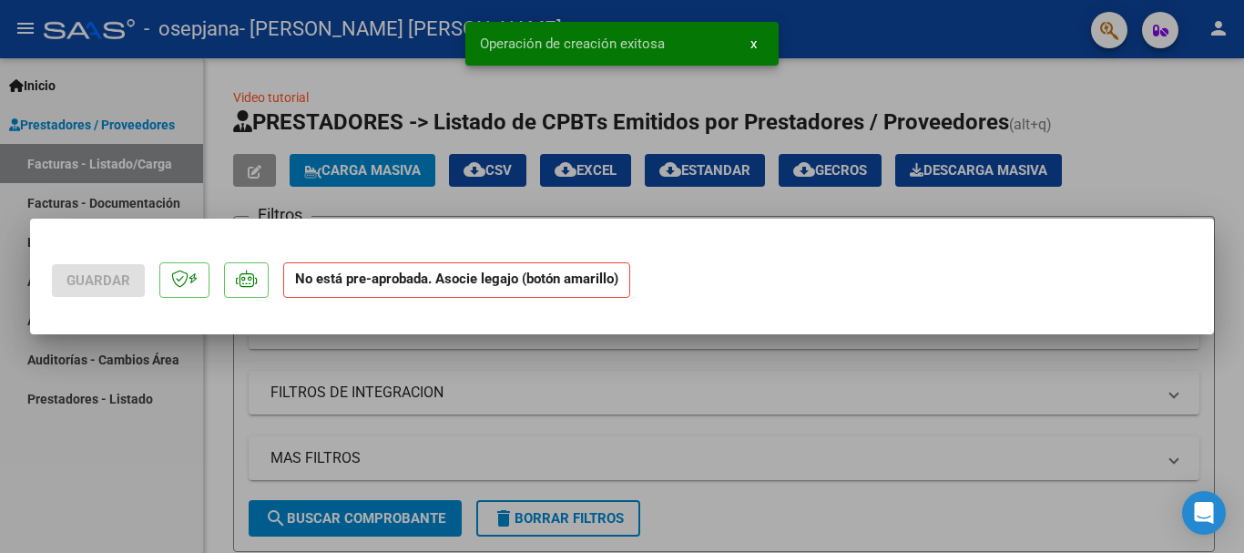
scroll to position [0, 0]
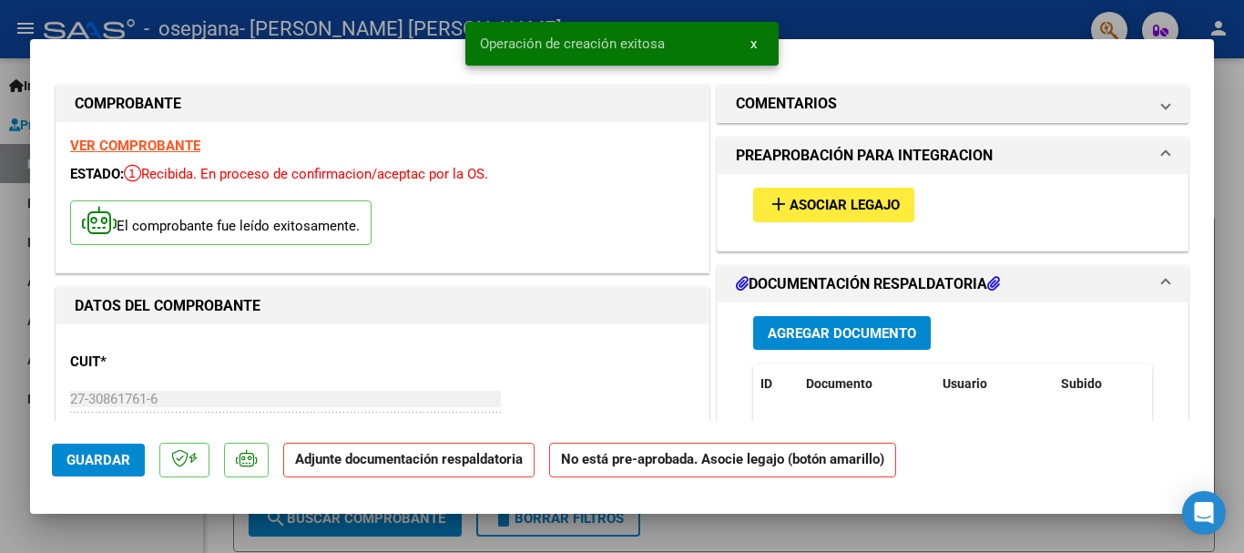
click at [780, 206] on mat-icon "add" at bounding box center [779, 204] width 22 height 22
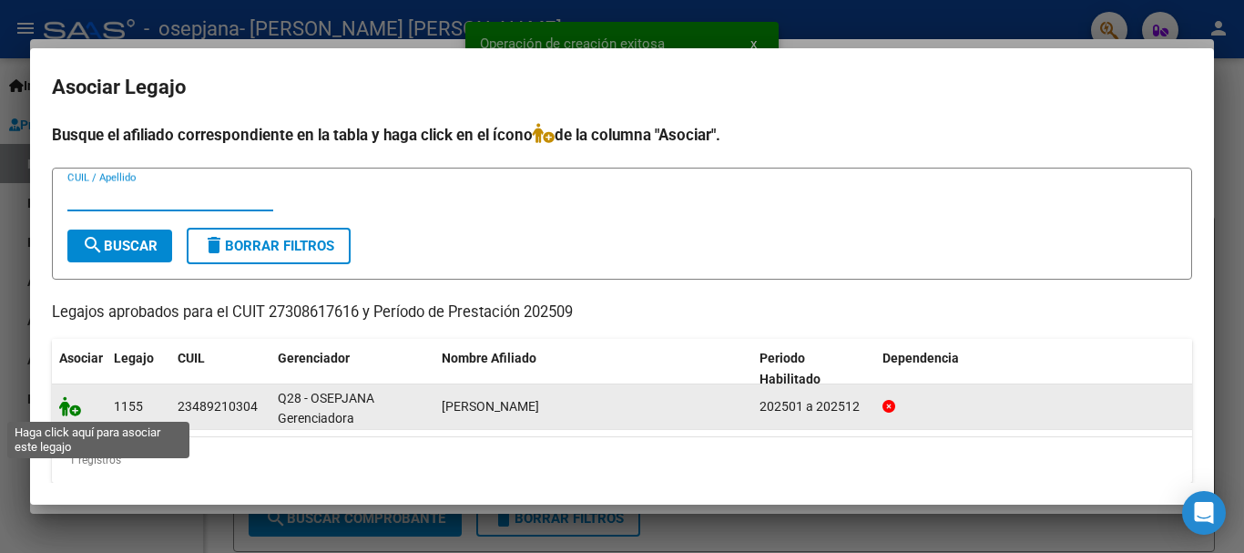
click at [68, 408] on icon at bounding box center [70, 406] width 22 height 20
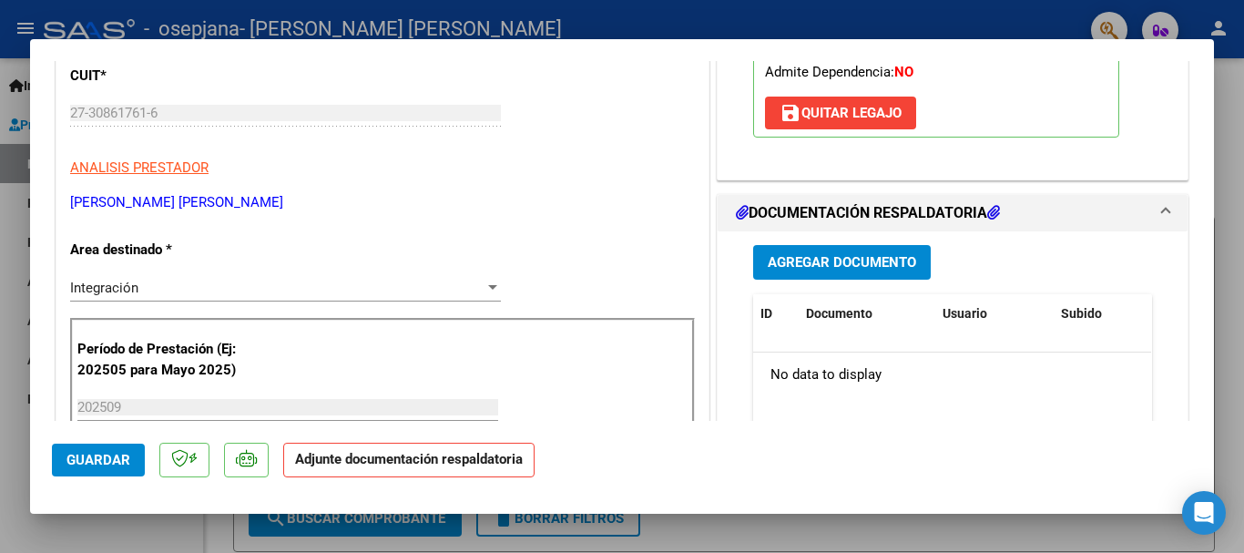
scroll to position [295, 0]
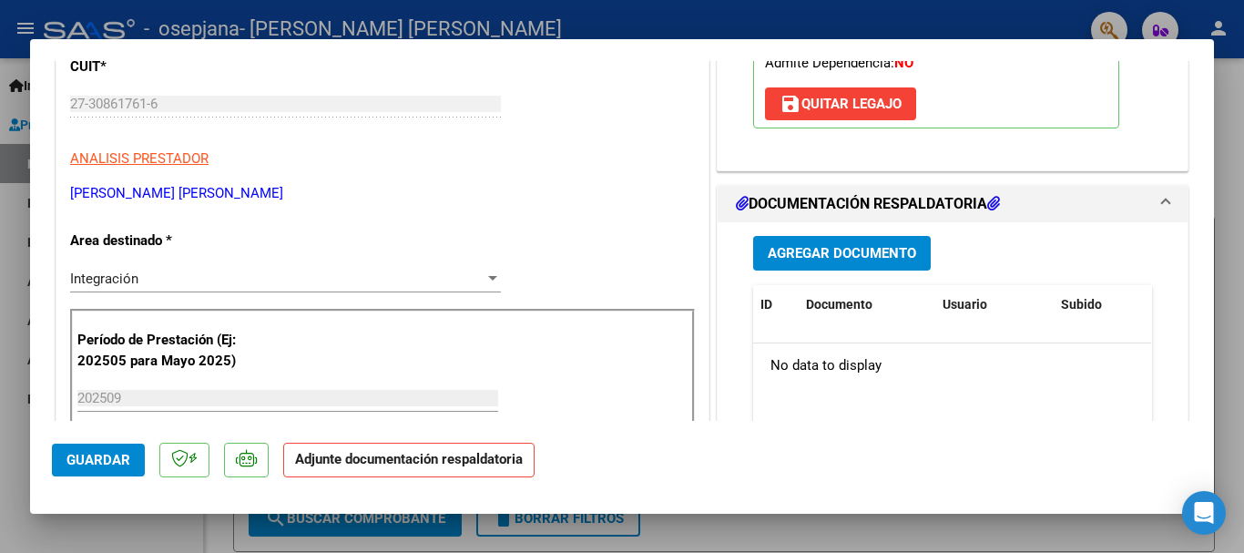
click at [875, 246] on span "Agregar Documento" at bounding box center [842, 254] width 148 height 16
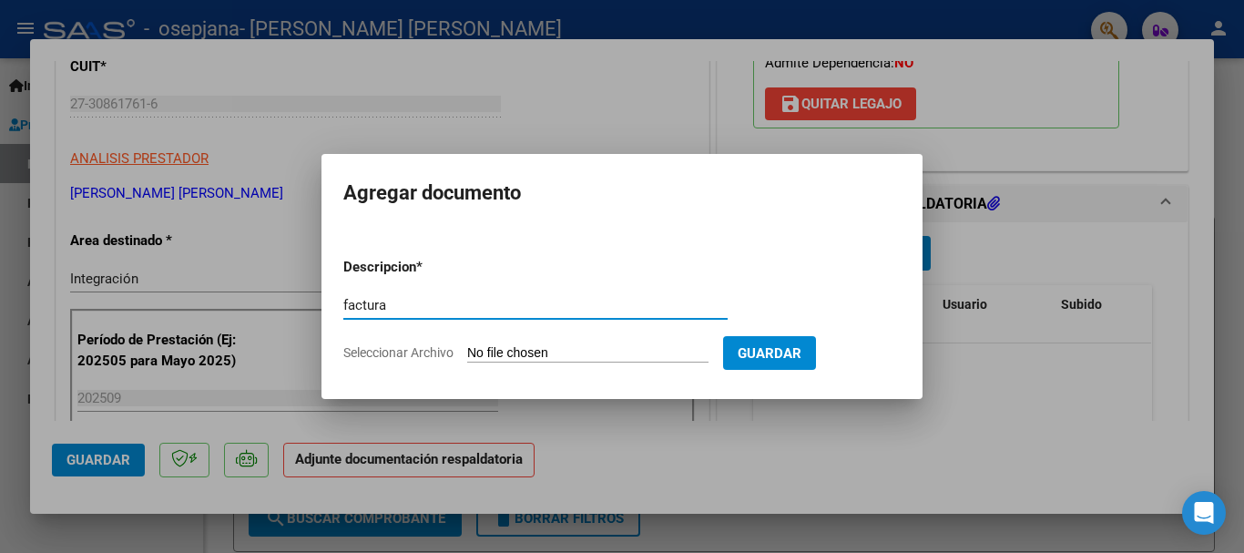
type input "factura"
click at [498, 349] on input "Seleccionar Archivo" at bounding box center [587, 353] width 241 height 17
type input "C:\fakepath\FACT PC SET.pdf"
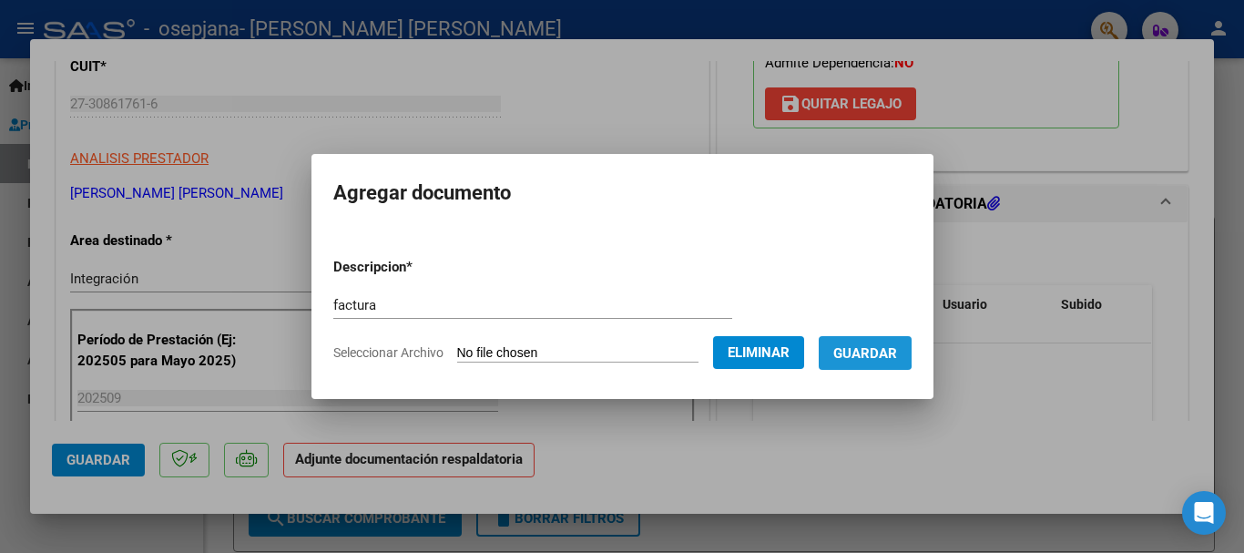
click at [855, 350] on span "Guardar" at bounding box center [865, 353] width 64 height 16
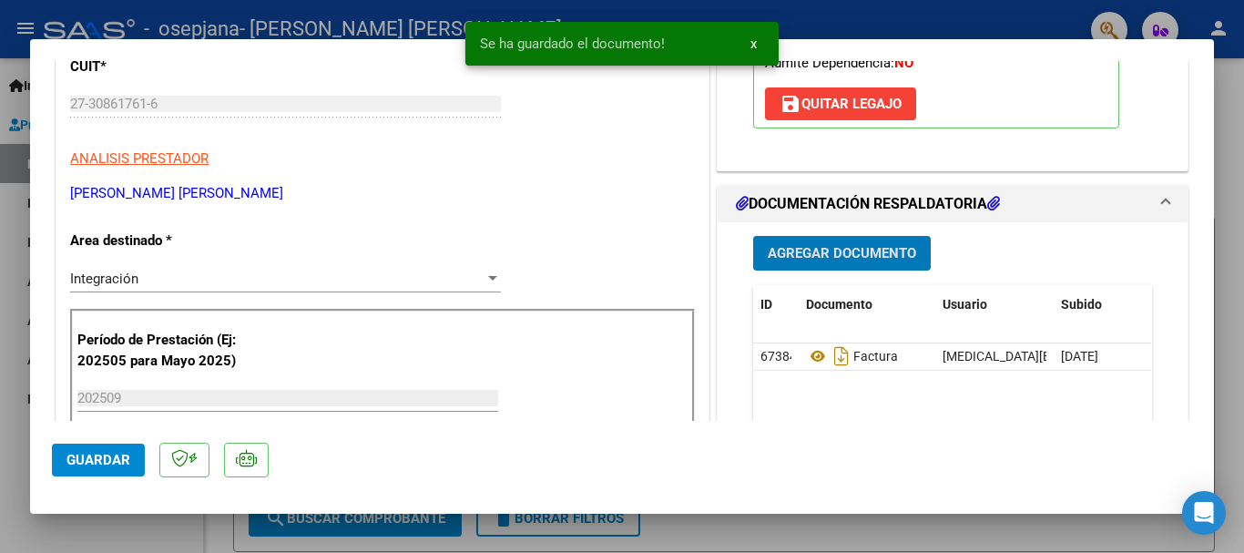
click at [883, 250] on span "Agregar Documento" at bounding box center [842, 254] width 148 height 16
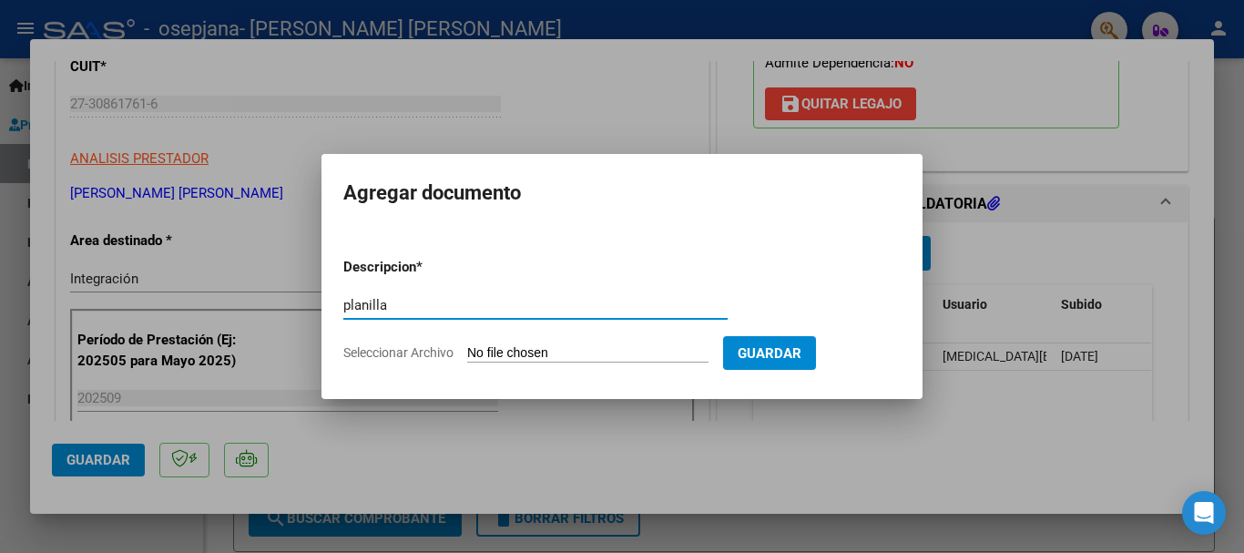
type input "planilla"
click at [495, 345] on input "Seleccionar Archivo" at bounding box center [587, 353] width 241 height 17
type input "C:\fakepath\pc set 25.pdf"
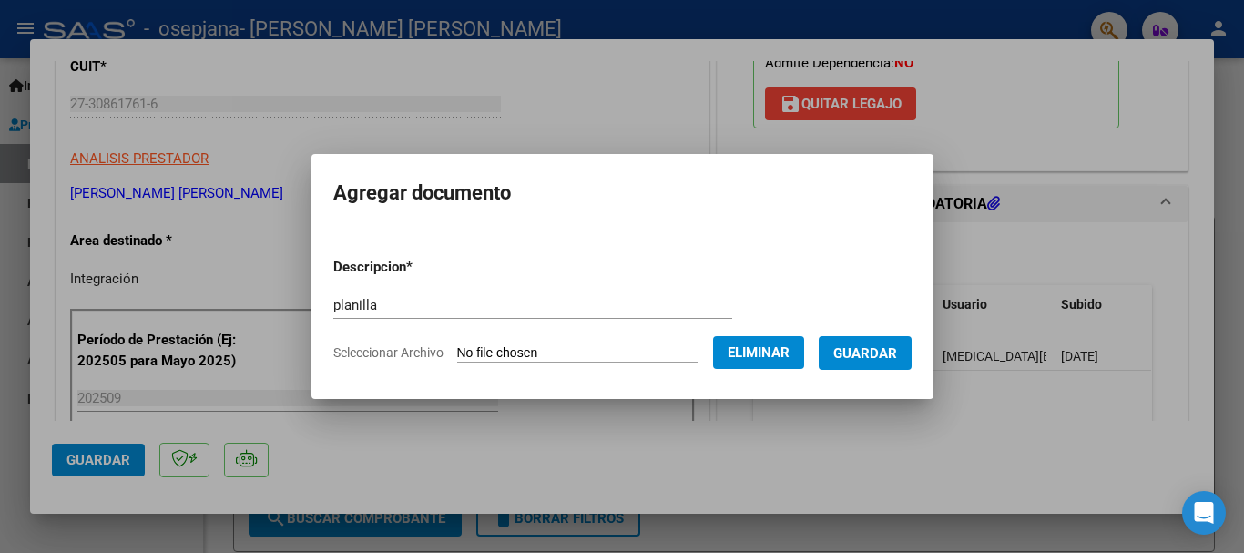
click at [862, 349] on span "Guardar" at bounding box center [865, 353] width 64 height 16
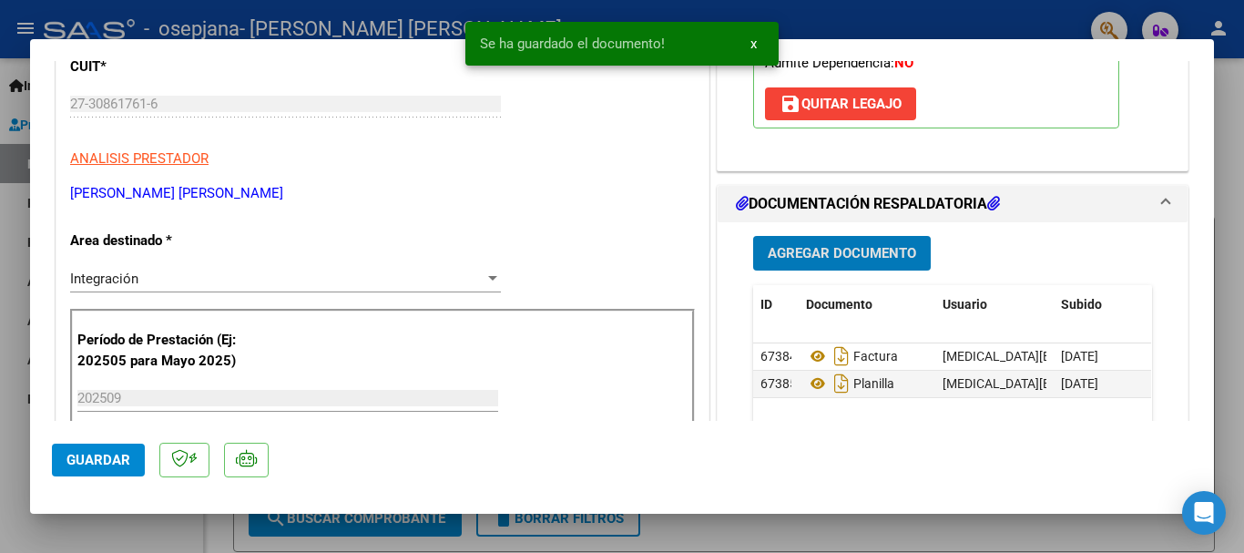
click at [95, 464] on span "Guardar" at bounding box center [98, 460] width 64 height 16
click at [1240, 299] on div at bounding box center [622, 276] width 1244 height 553
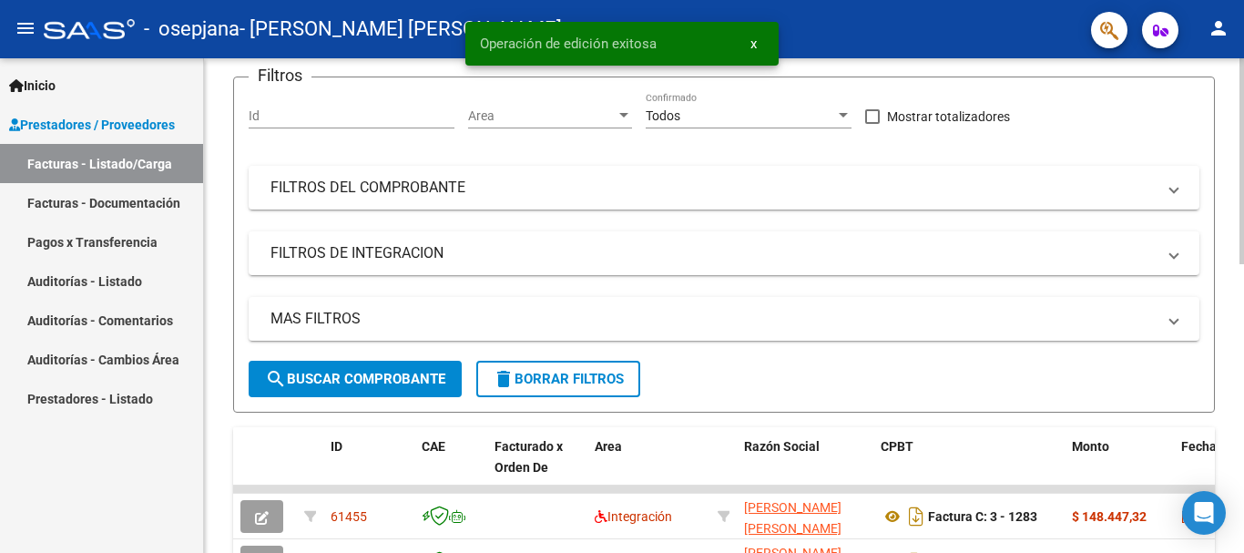
scroll to position [279, 0]
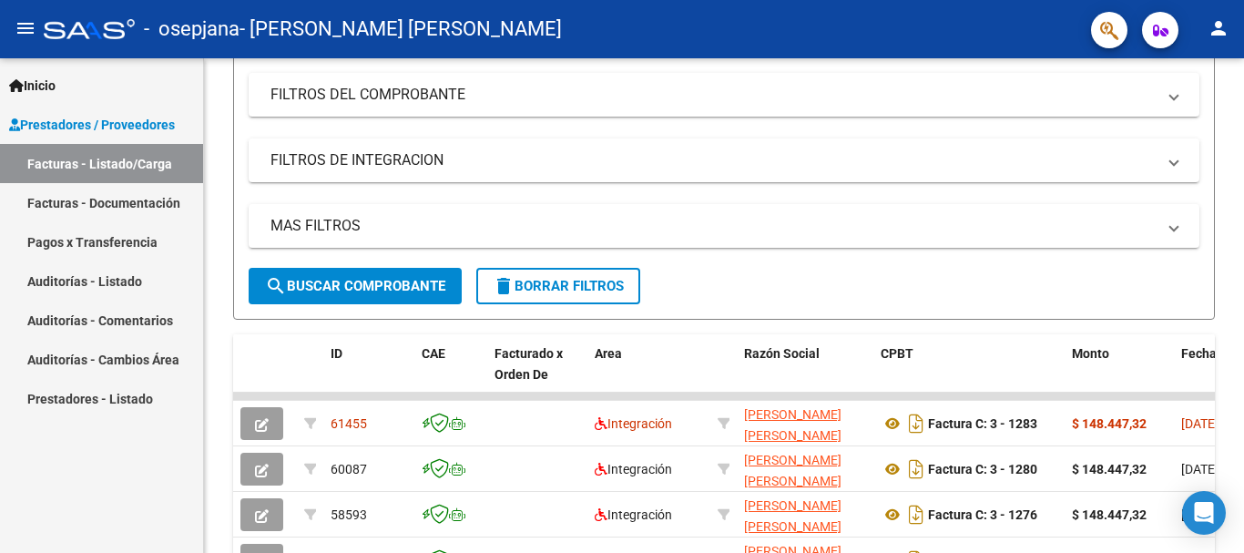
click at [1222, 32] on mat-icon "person" at bounding box center [1219, 28] width 22 height 22
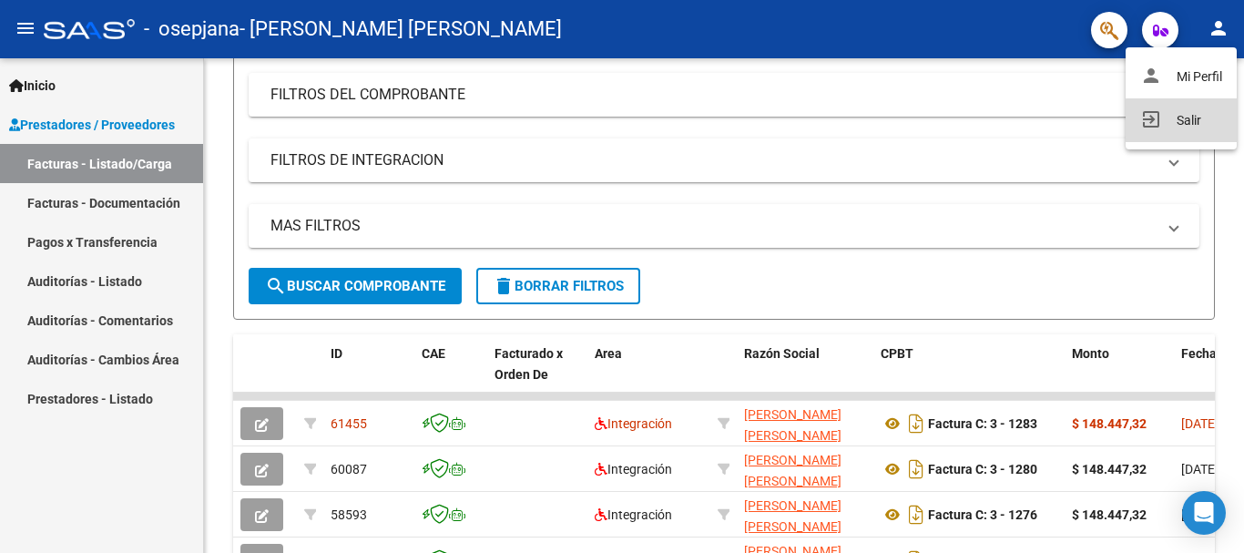
click at [1203, 128] on button "exit_to_app Salir" at bounding box center [1181, 120] width 111 height 44
